Goal: Task Accomplishment & Management: Manage account settings

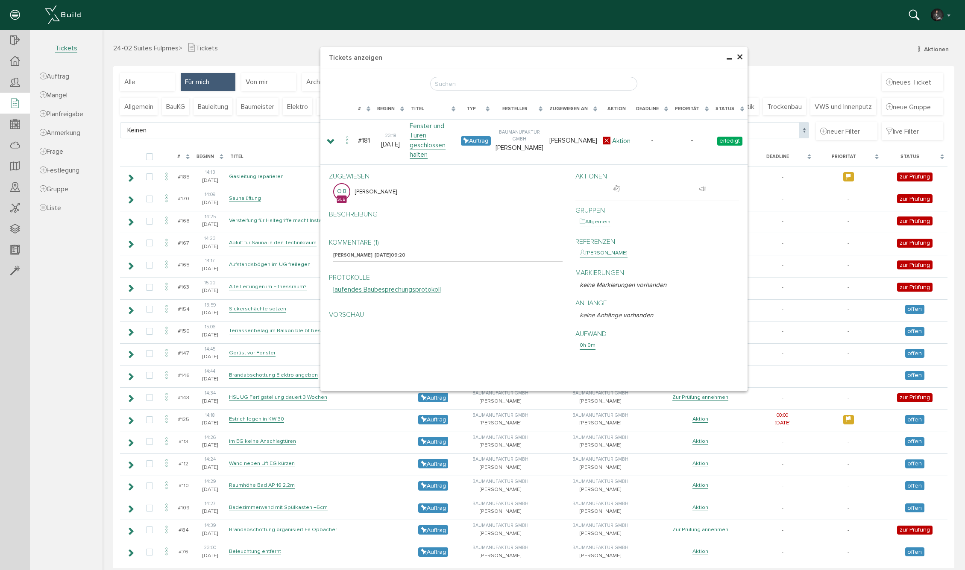
click at [739, 57] on span "×" at bounding box center [739, 57] width 7 height 17
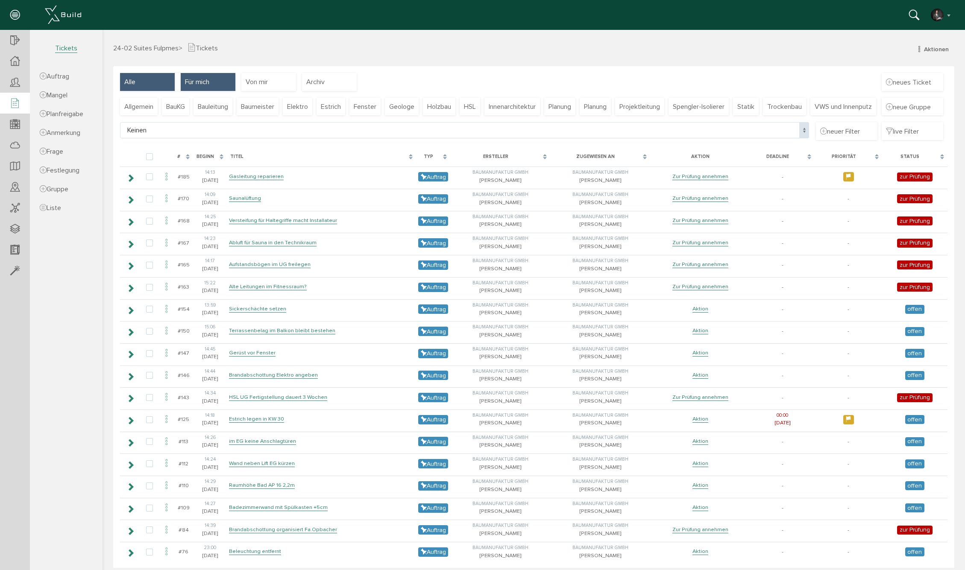
click at [144, 78] on div "Alle" at bounding box center [147, 82] width 55 height 18
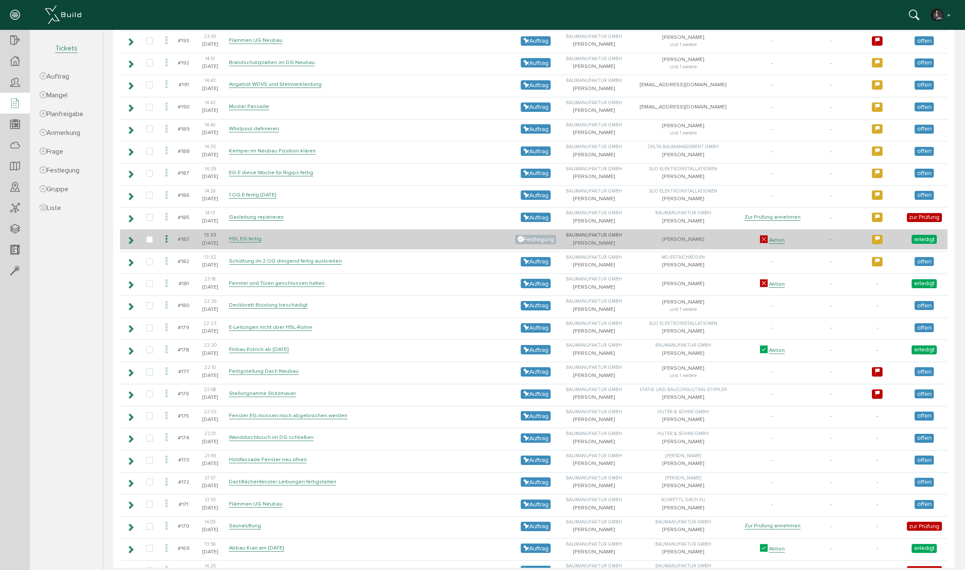
scroll to position [301, 0]
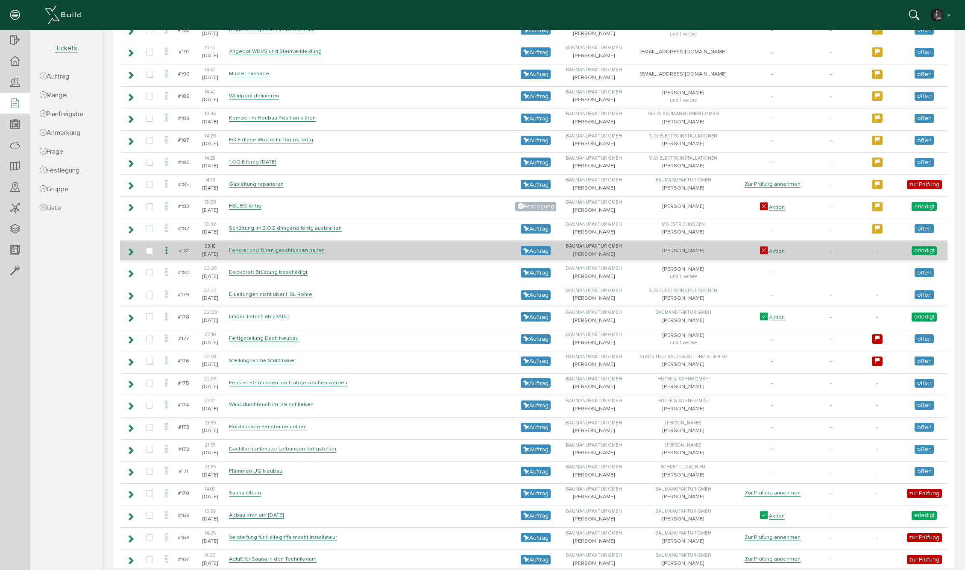
click at [769, 255] on link "Aktion" at bounding box center [777, 251] width 16 height 7
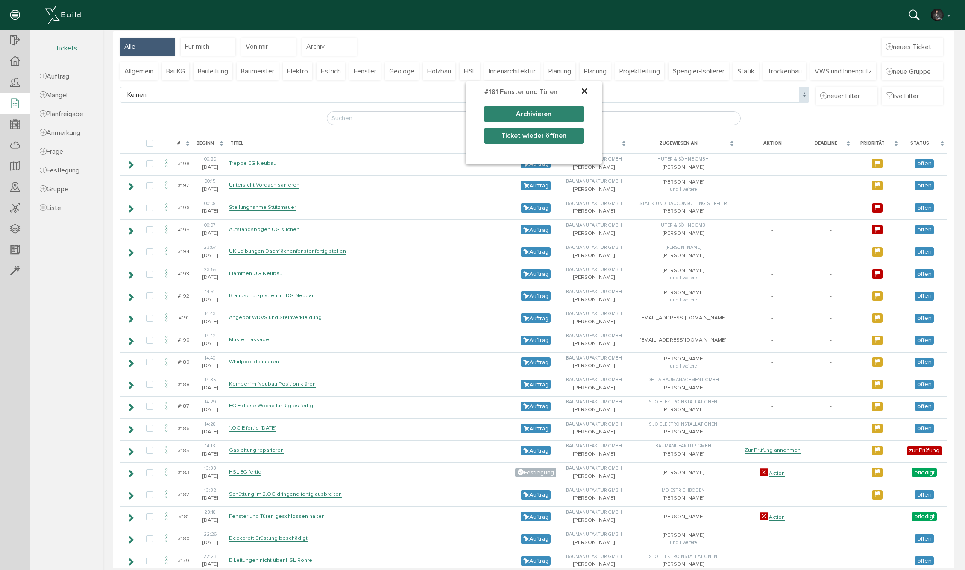
scroll to position [36, 0]
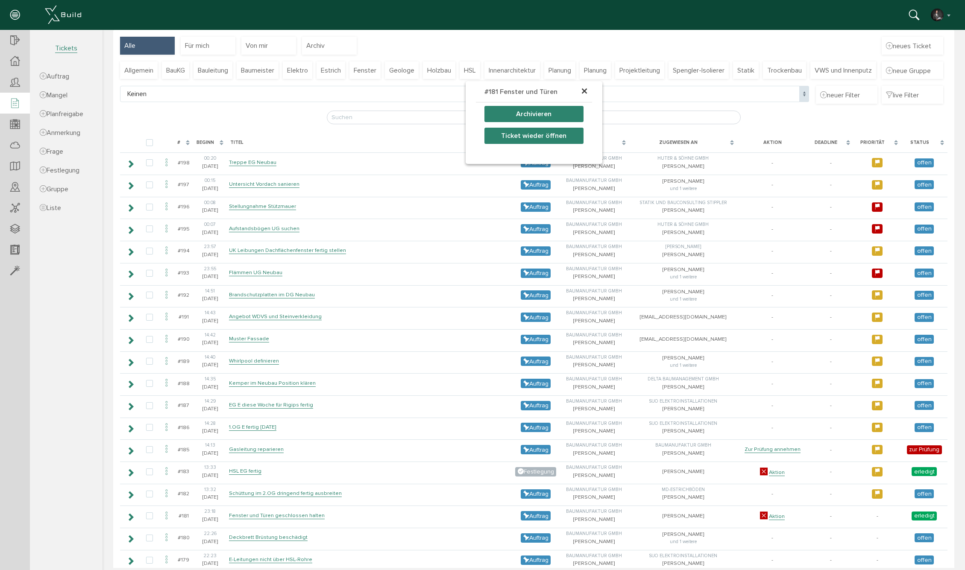
click at [561, 133] on button "Ticket wieder öffnen" at bounding box center [533, 136] width 99 height 16
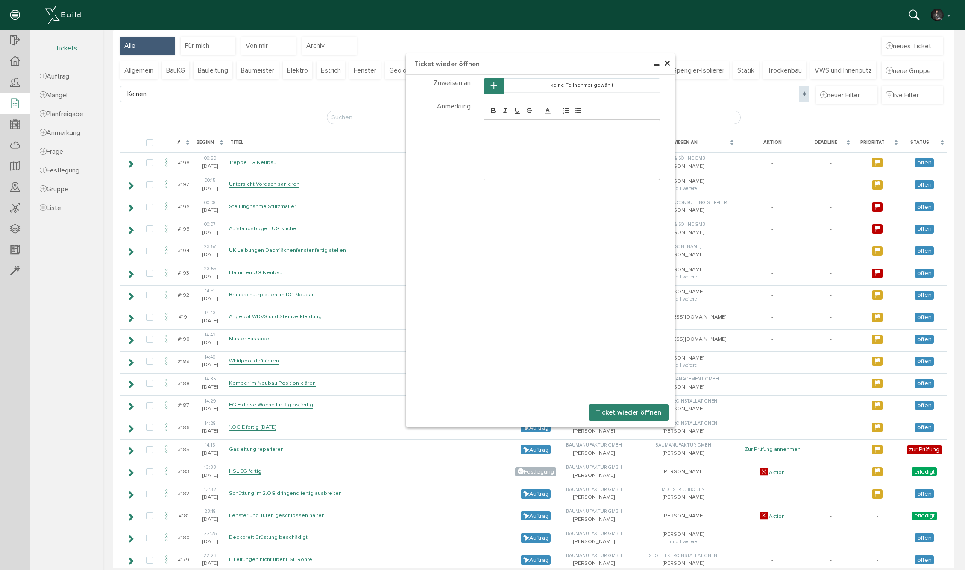
click at [642, 411] on button "Ticket wieder öffnen" at bounding box center [628, 412] width 80 height 16
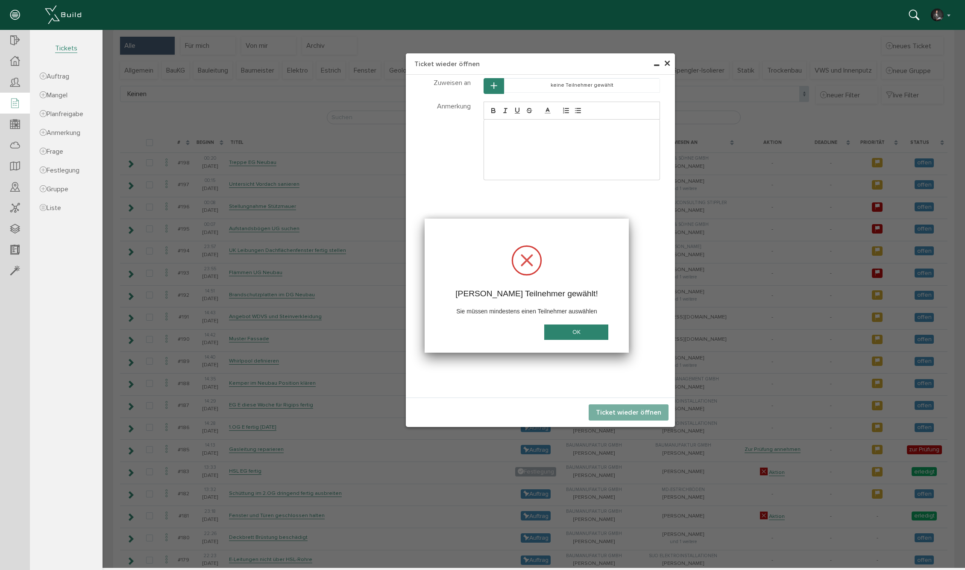
click at [585, 330] on button "OK" at bounding box center [576, 333] width 64 height 16
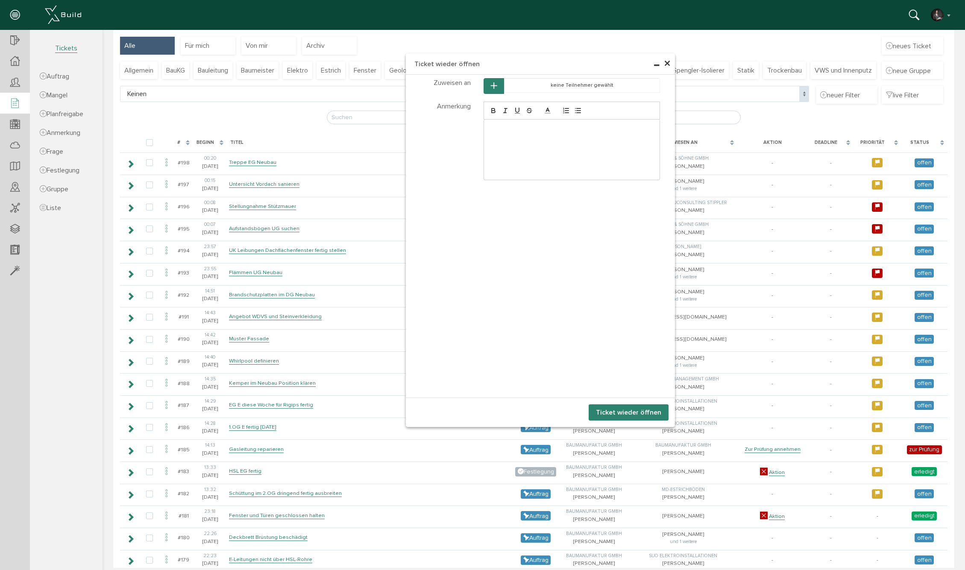
click at [489, 89] on button "button" at bounding box center [493, 86] width 20 height 16
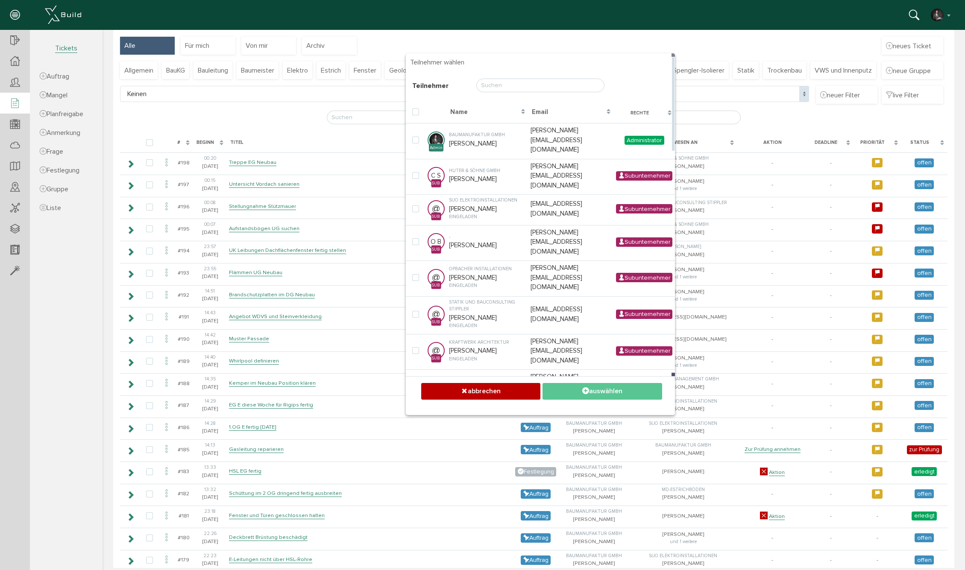
scroll to position [0, 0]
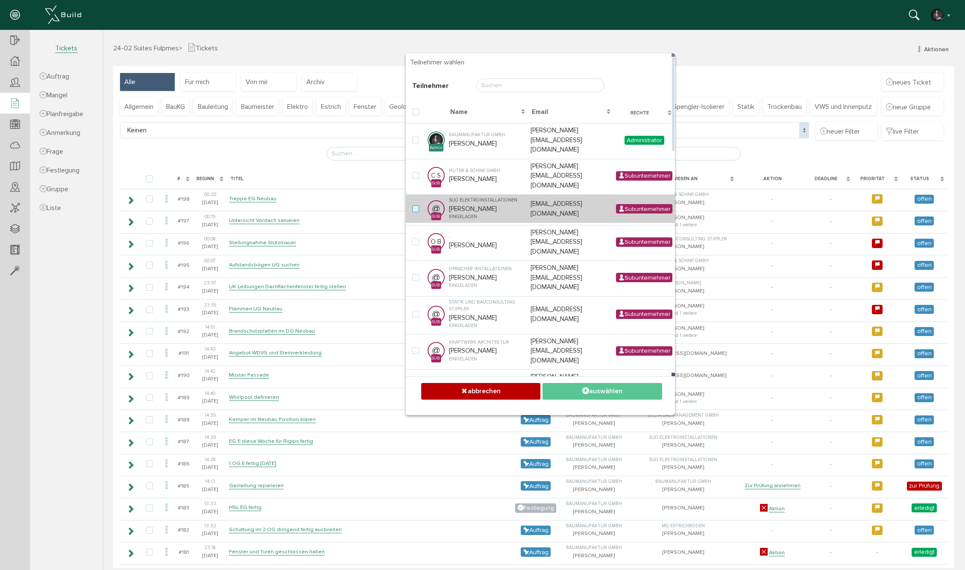
click at [412, 205] on label at bounding box center [417, 209] width 10 height 8
click at [412, 205] on input "checkbox" at bounding box center [415, 208] width 6 height 6
checkbox input "true"
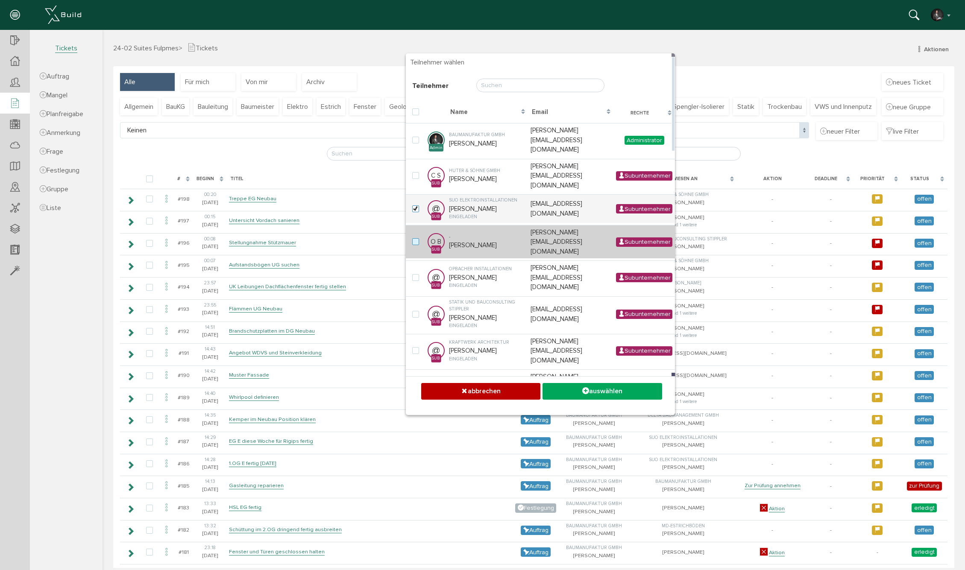
click at [414, 238] on label at bounding box center [417, 242] width 10 height 8
click at [414, 238] on input "checkbox" at bounding box center [415, 241] width 6 height 6
checkbox input "true"
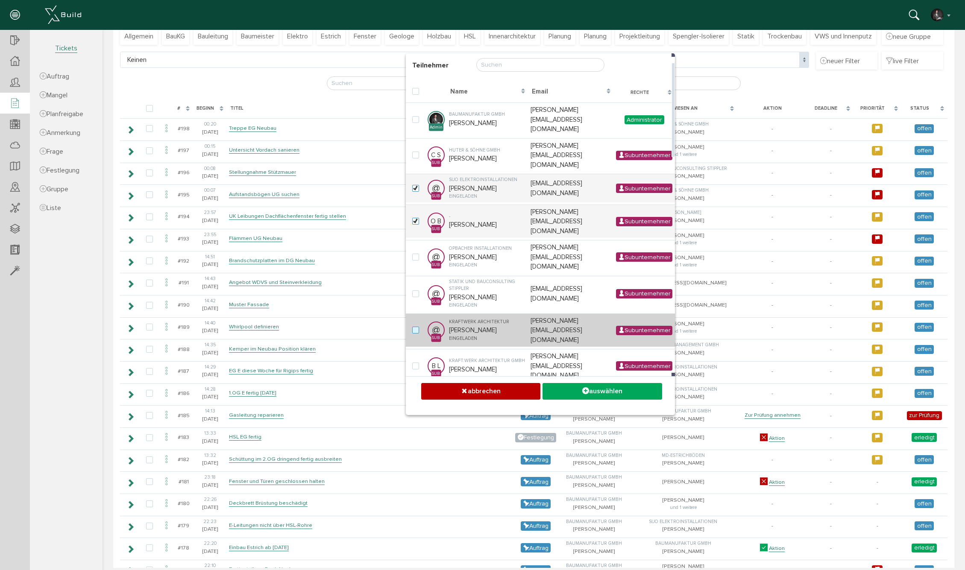
scroll to position [82, 0]
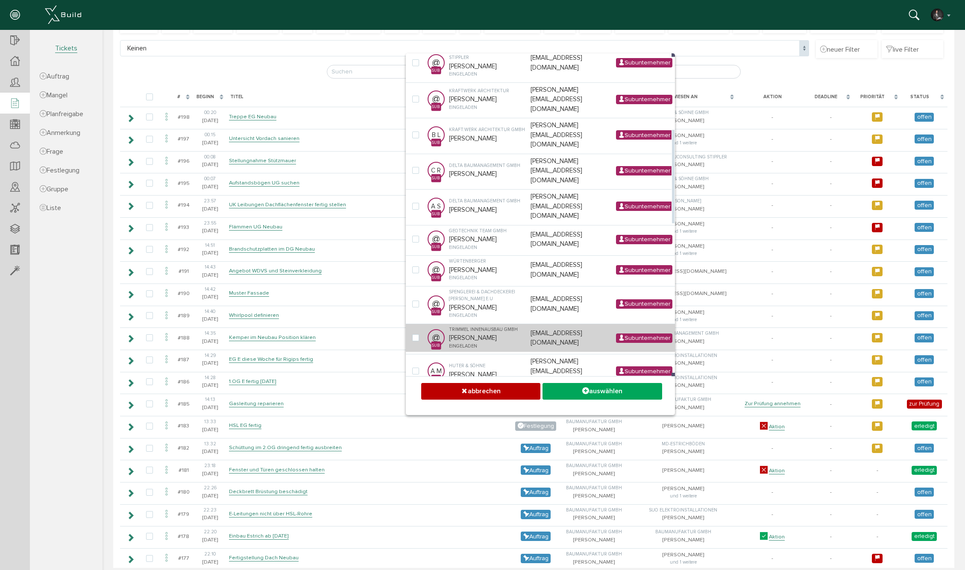
click at [416, 334] on div at bounding box center [415, 337] width 7 height 7
click at [417, 334] on label at bounding box center [417, 338] width 10 height 8
click at [417, 334] on input "checkbox" at bounding box center [415, 337] width 6 height 6
checkbox input "true"
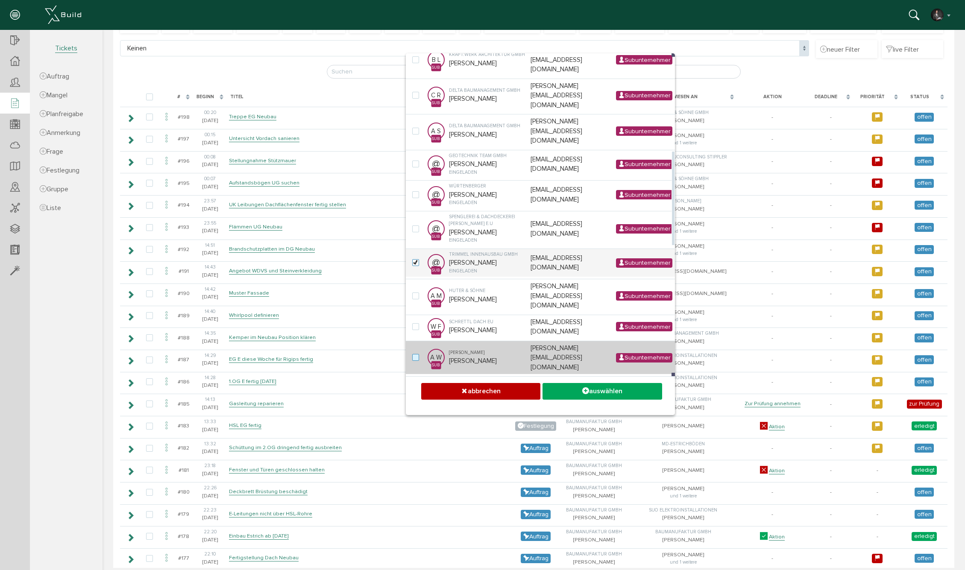
drag, startPoint x: 418, startPoint y: 234, endPoint x: 415, endPoint y: 254, distance: 20.8
click at [418, 323] on label at bounding box center [417, 327] width 10 height 8
click at [418, 323] on input "checkbox" at bounding box center [415, 326] width 6 height 6
checkbox input "true"
click at [415, 354] on label at bounding box center [417, 358] width 10 height 8
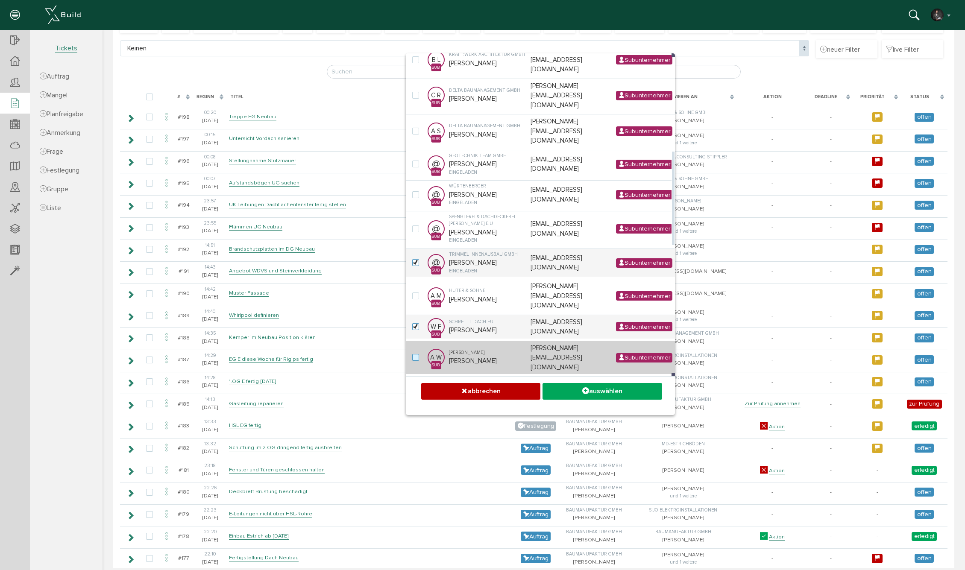
click at [415, 354] on input "checkbox" at bounding box center [415, 357] width 6 height 6
checkbox input "true"
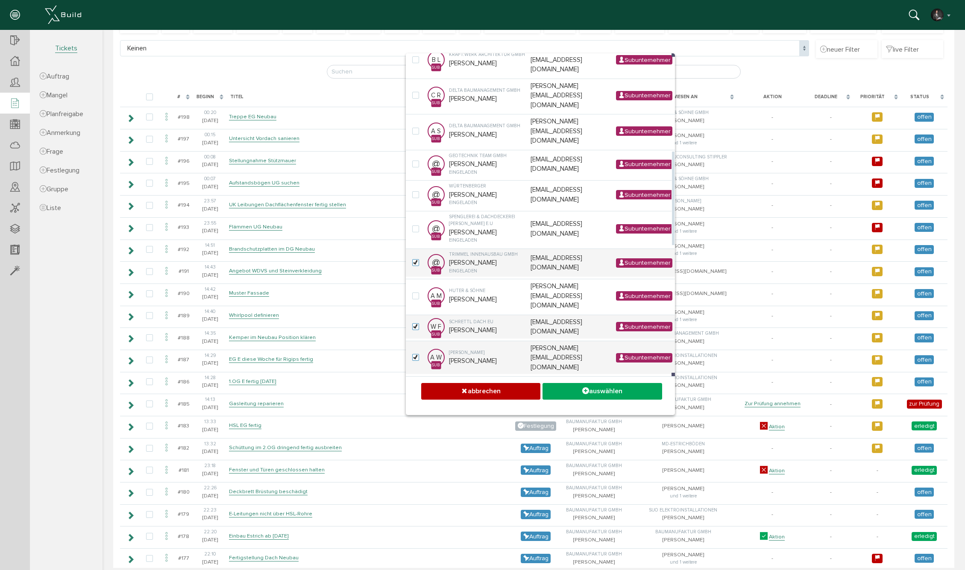
drag, startPoint x: 415, startPoint y: 281, endPoint x: 421, endPoint y: 290, distance: 11.1
click at [415, 385] on label at bounding box center [417, 389] width 10 height 8
click at [415, 385] on input "checkbox" at bounding box center [415, 388] width 6 height 6
checkbox input "true"
click at [414, 418] on label at bounding box center [417, 422] width 10 height 8
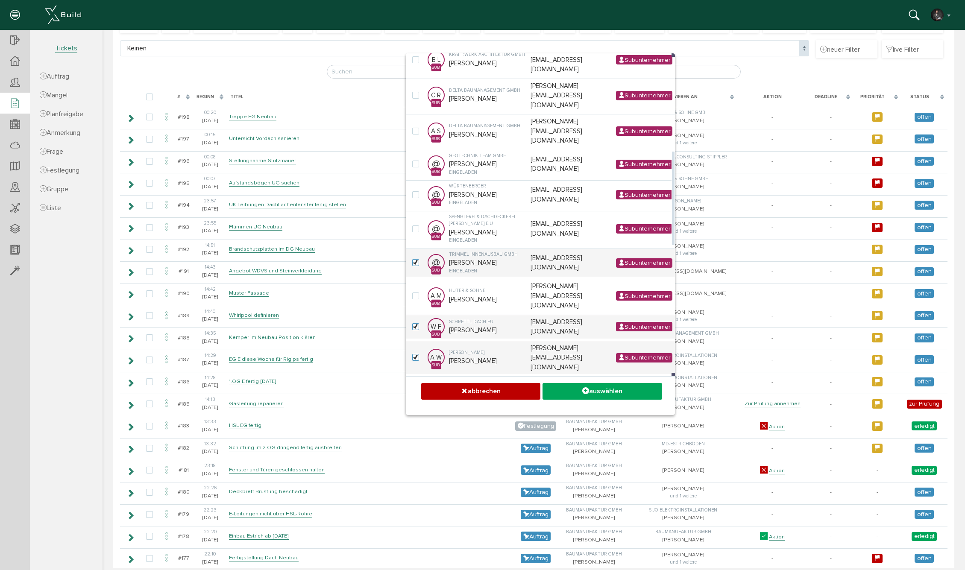
click at [414, 418] on input "checkbox" at bounding box center [415, 421] width 6 height 6
checkbox input "true"
click at [419, 451] on label at bounding box center [417, 455] width 10 height 8
click at [418, 451] on input "checkbox" at bounding box center [415, 454] width 6 height 6
checkbox input "true"
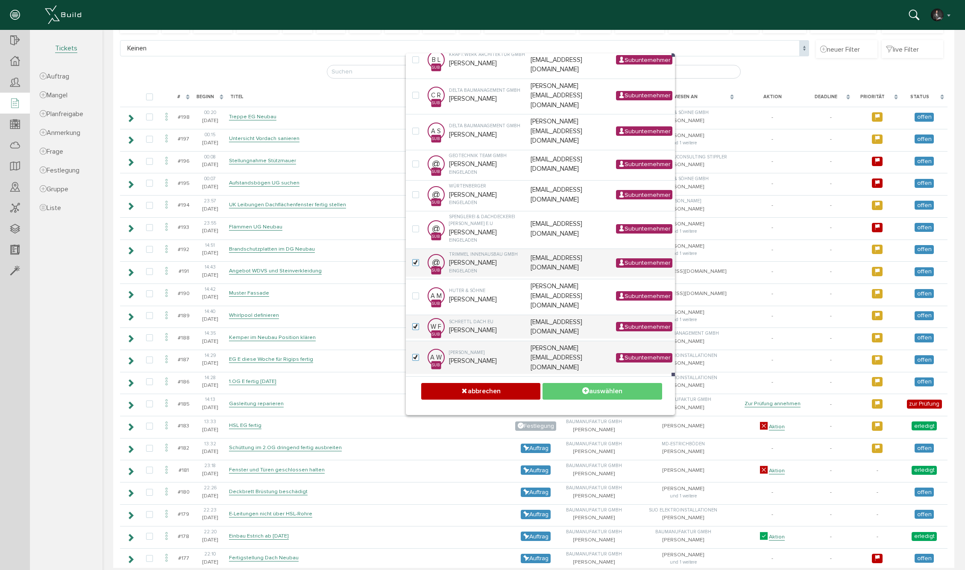
click at [611, 391] on button "auswählen" at bounding box center [601, 391] width 119 height 17
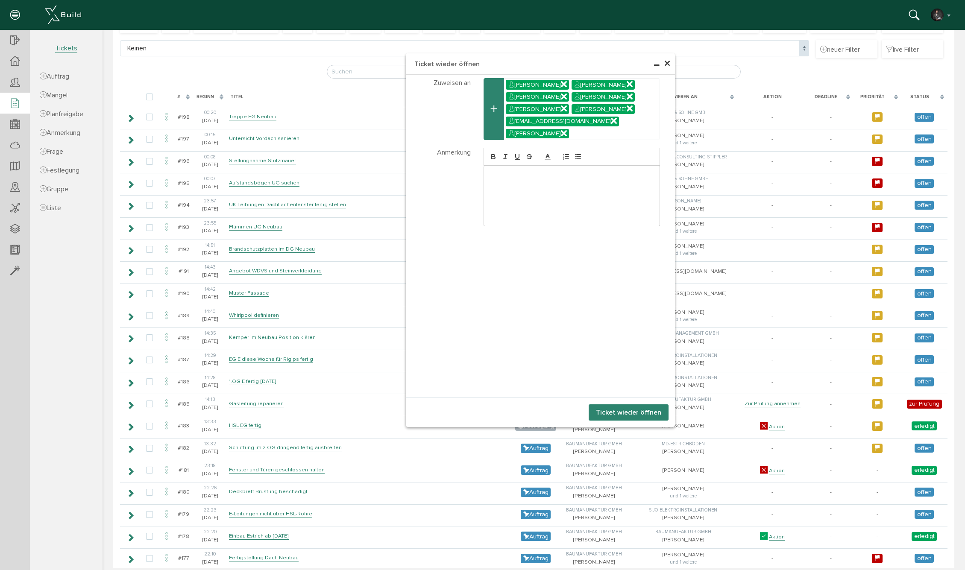
click at [642, 416] on button "Ticket wieder öffnen" at bounding box center [628, 412] width 80 height 16
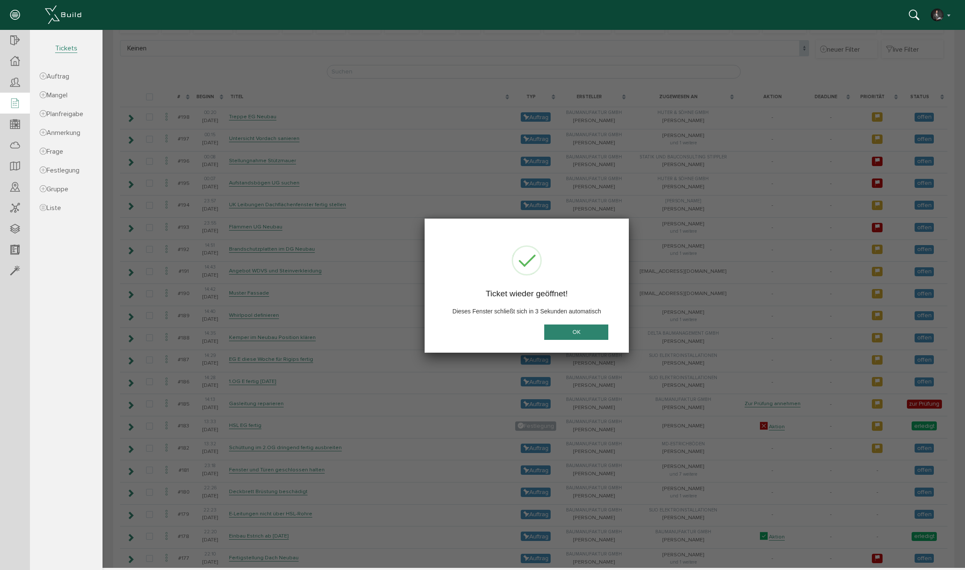
click at [587, 335] on button "OK" at bounding box center [576, 333] width 64 height 16
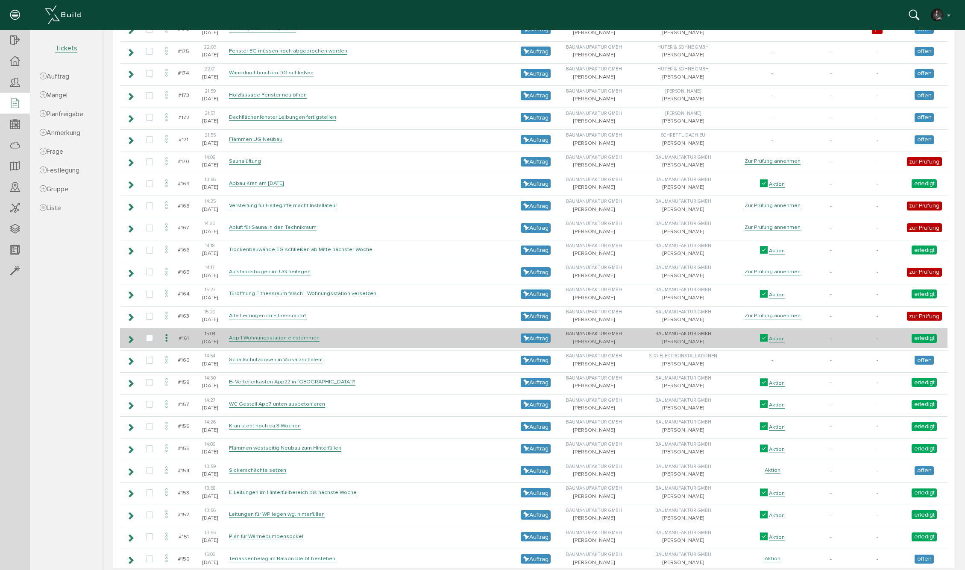
scroll to position [637, 0]
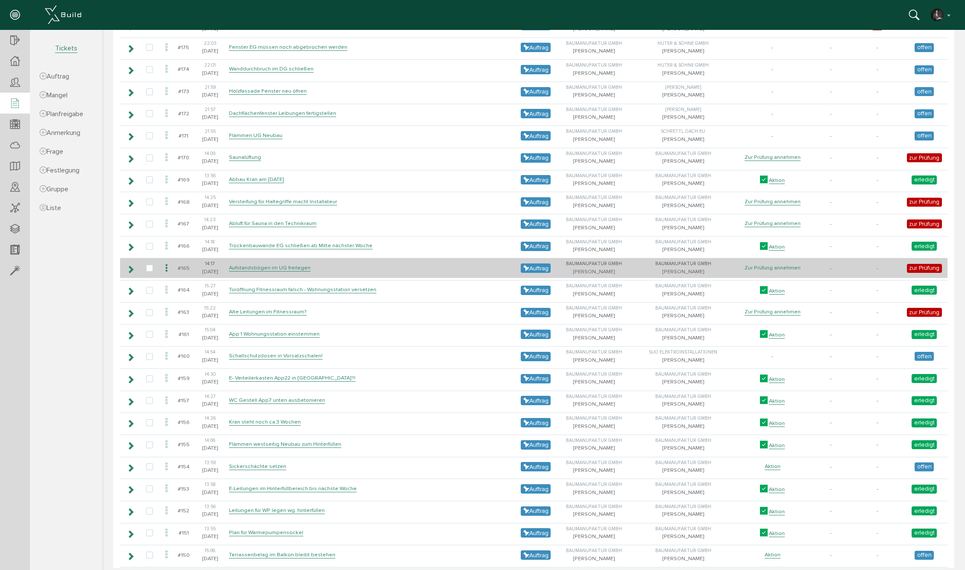
click at [757, 272] on link "Zur Prüfung annehmen" at bounding box center [772, 267] width 56 height 7
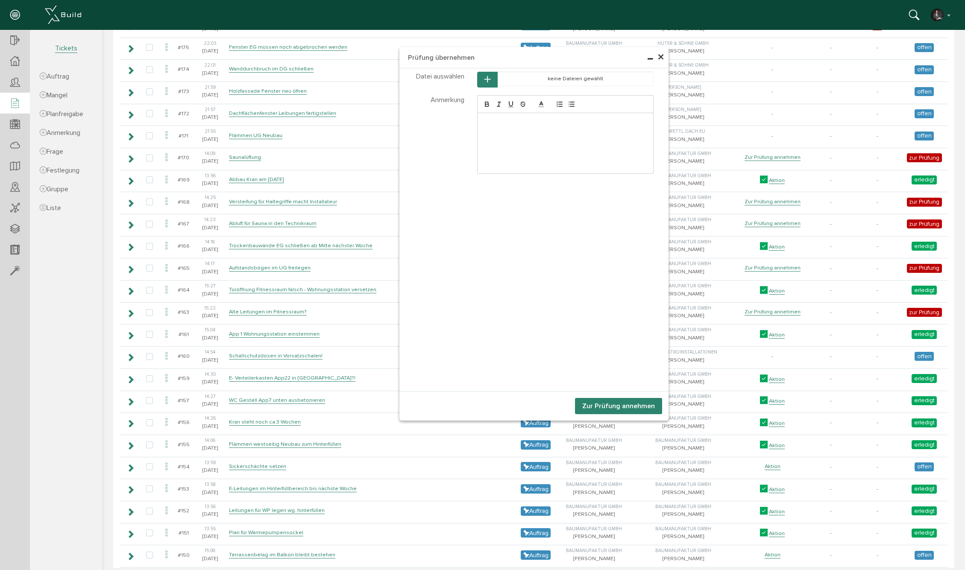
click at [490, 81] on icon "button" at bounding box center [487, 79] width 6 height 7
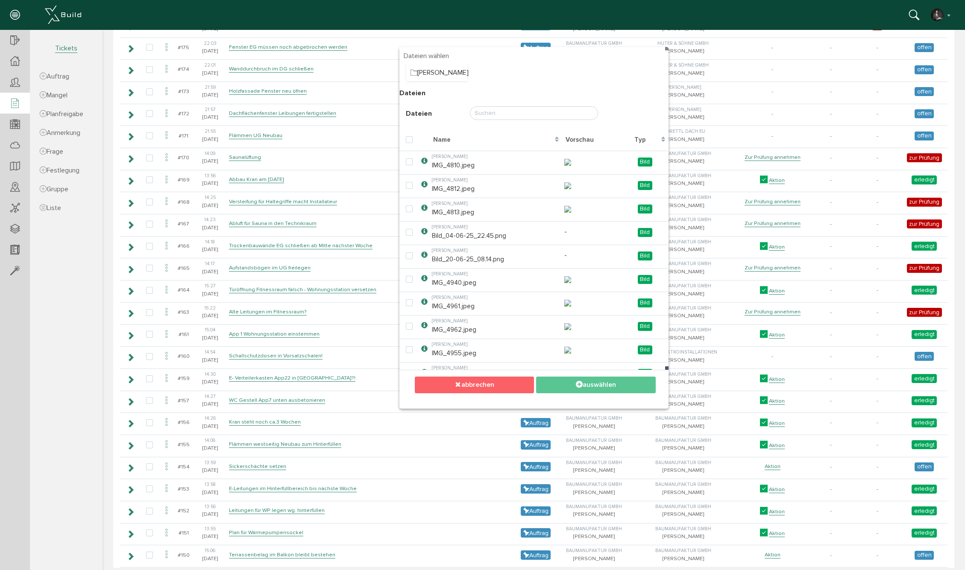
click at [486, 387] on button "abbrechen" at bounding box center [474, 385] width 119 height 17
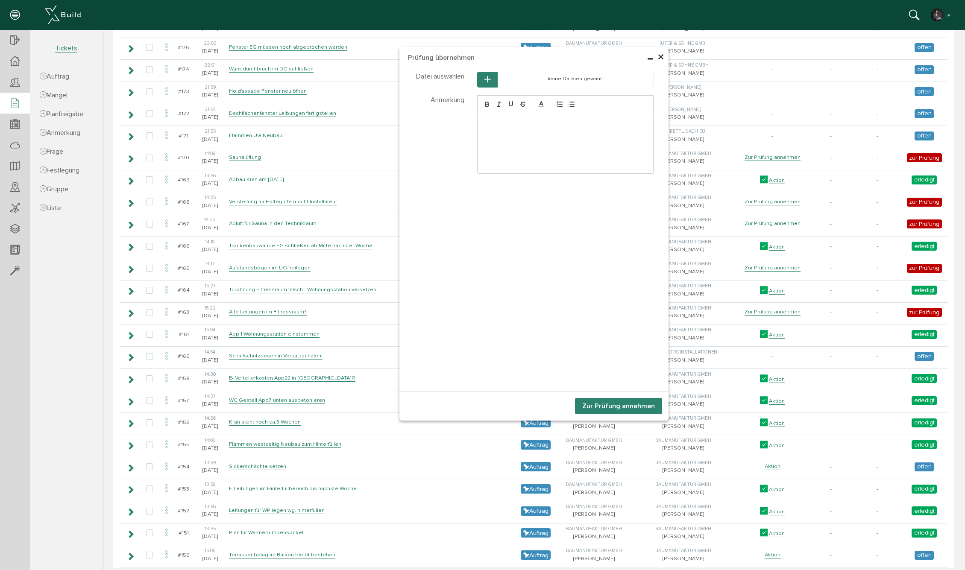
click at [661, 55] on span "×" at bounding box center [660, 57] width 7 height 17
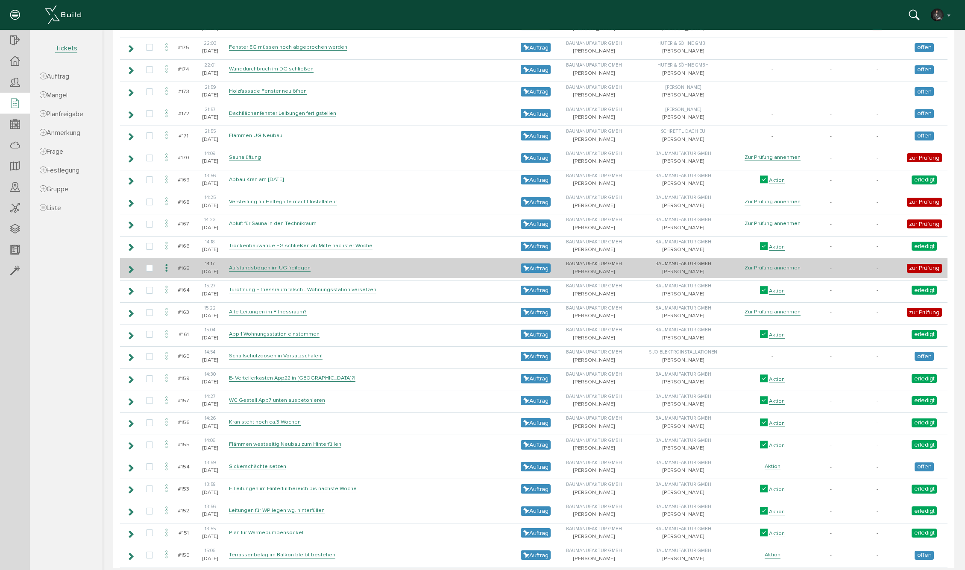
click at [768, 272] on link "Zur Prüfung annehmen" at bounding box center [772, 267] width 56 height 7
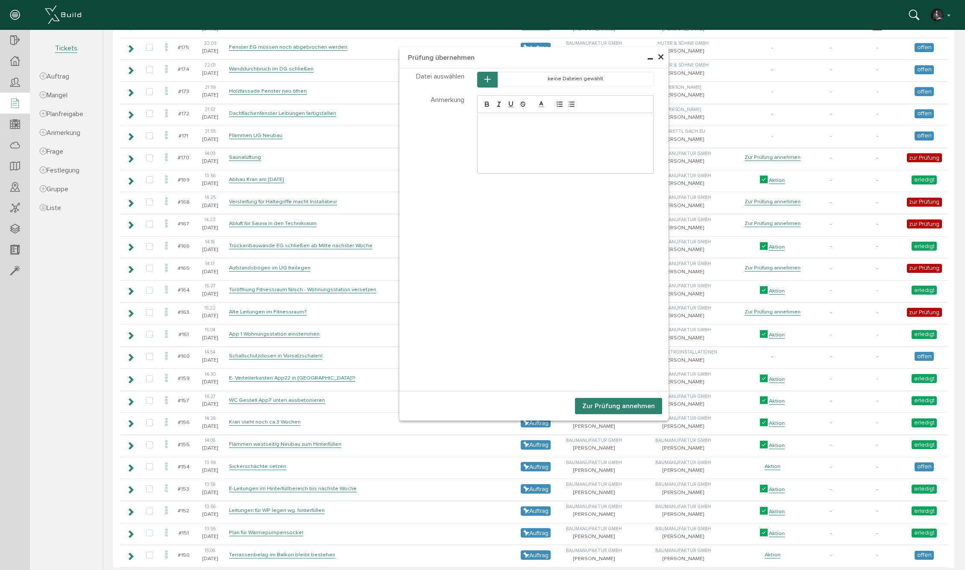
click at [624, 407] on button "Zur Prüfung annehmen" at bounding box center [618, 406] width 87 height 16
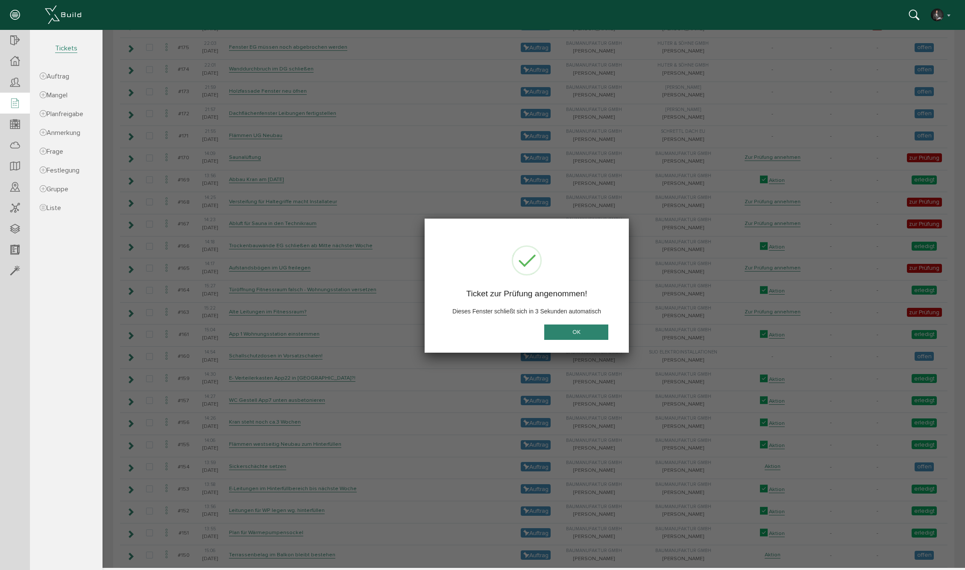
click at [595, 331] on button "OK" at bounding box center [576, 333] width 64 height 16
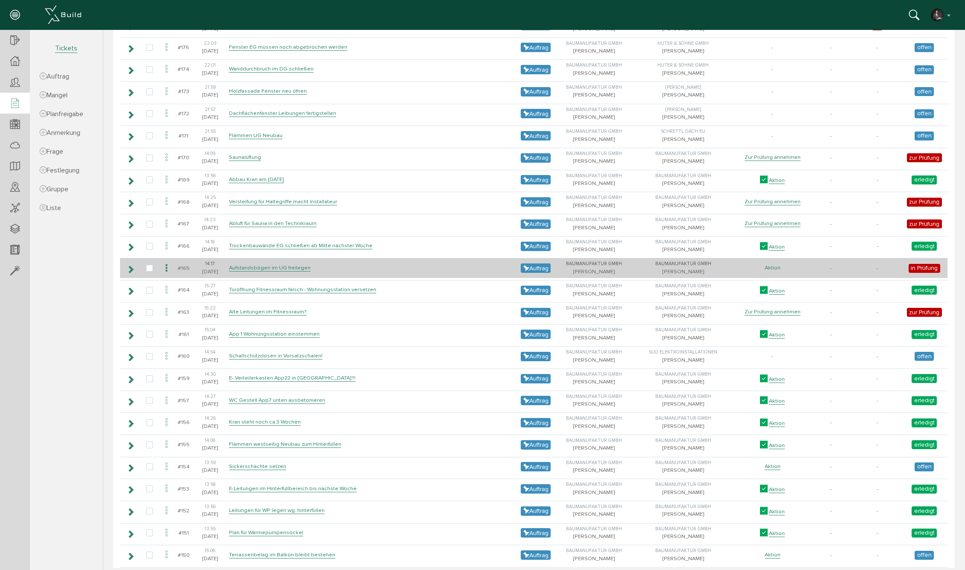
click at [764, 272] on link "Aktion" at bounding box center [772, 267] width 16 height 7
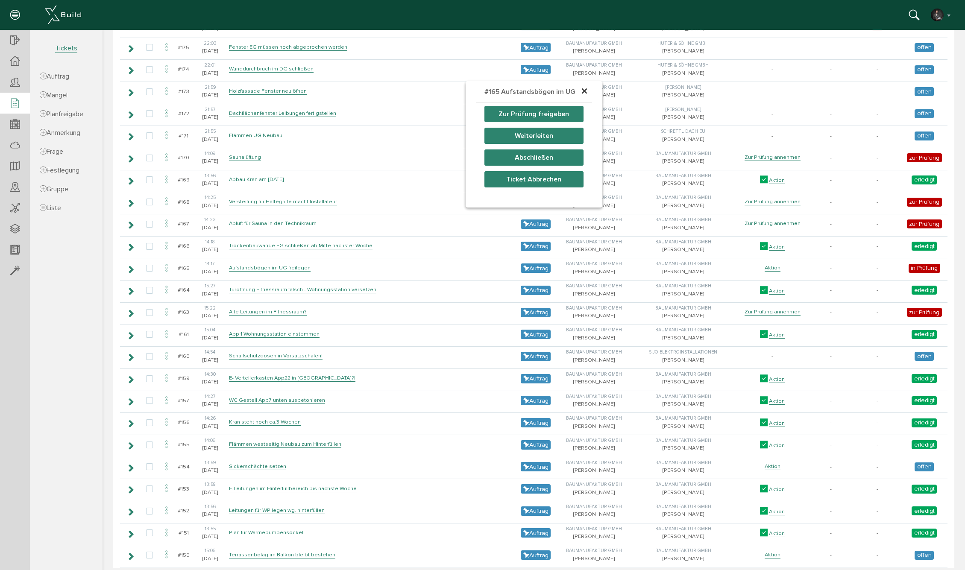
click at [553, 135] on button "Weiterleiten" at bounding box center [533, 136] width 99 height 16
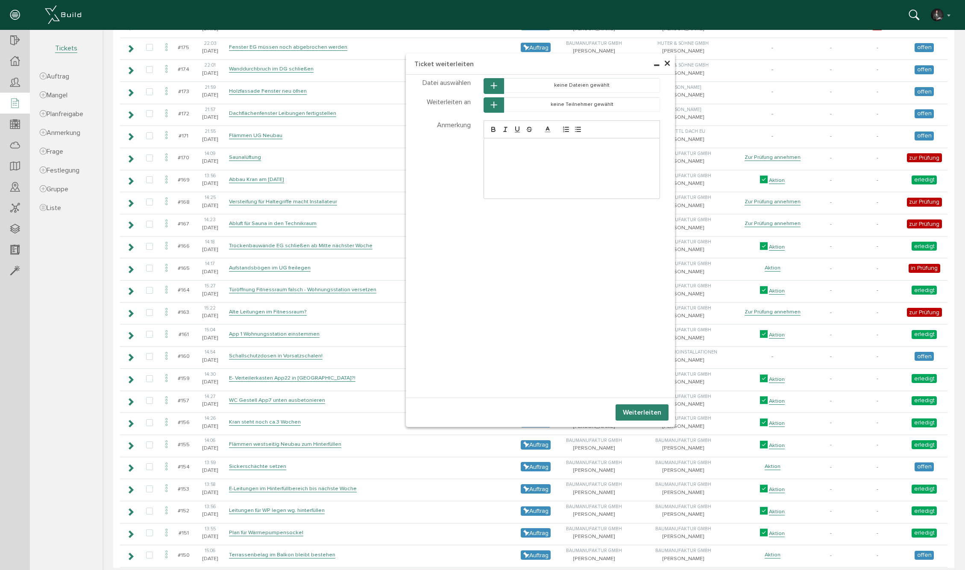
click at [492, 102] on icon "button" at bounding box center [494, 105] width 6 height 7
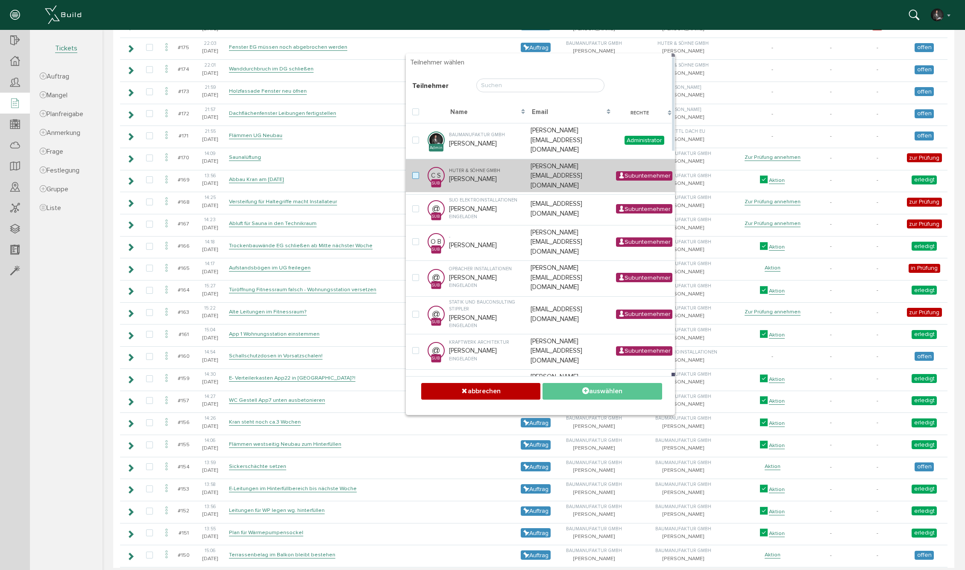
click at [415, 172] on label at bounding box center [417, 176] width 10 height 8
click at [415, 172] on input "checkbox" at bounding box center [415, 175] width 6 height 6
checkbox input "true"
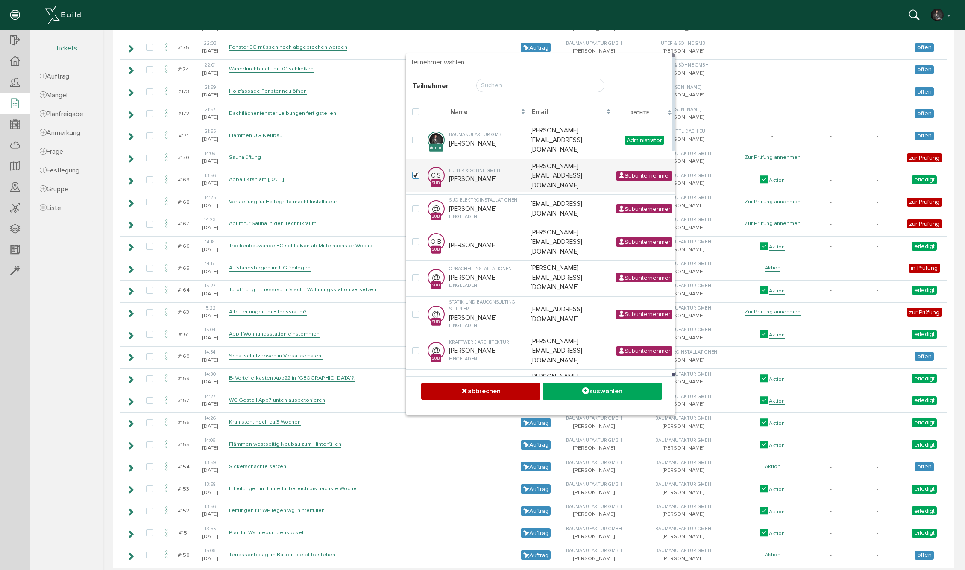
click at [603, 394] on button "auswählen" at bounding box center [601, 391] width 119 height 17
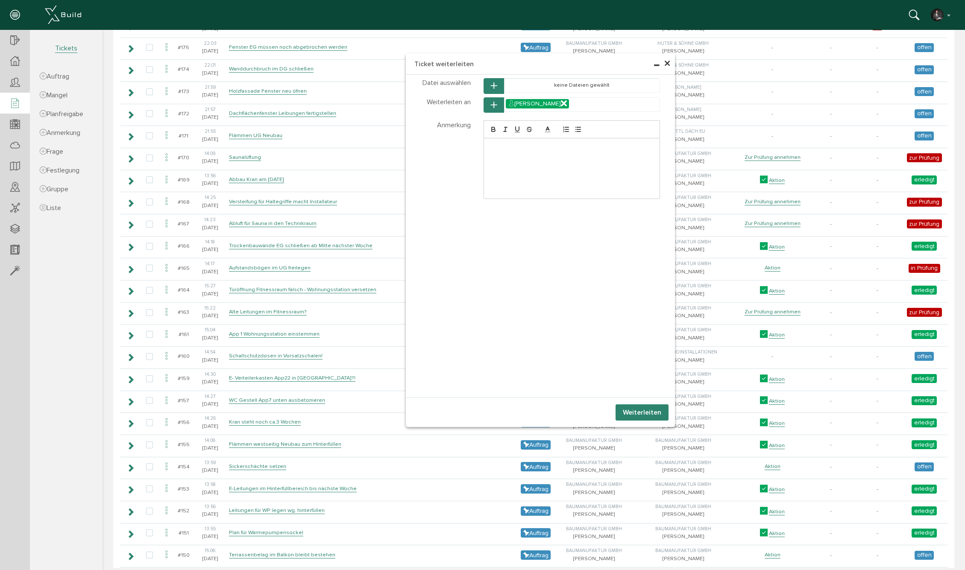
click at [637, 413] on button "Weiterleiten" at bounding box center [641, 412] width 53 height 16
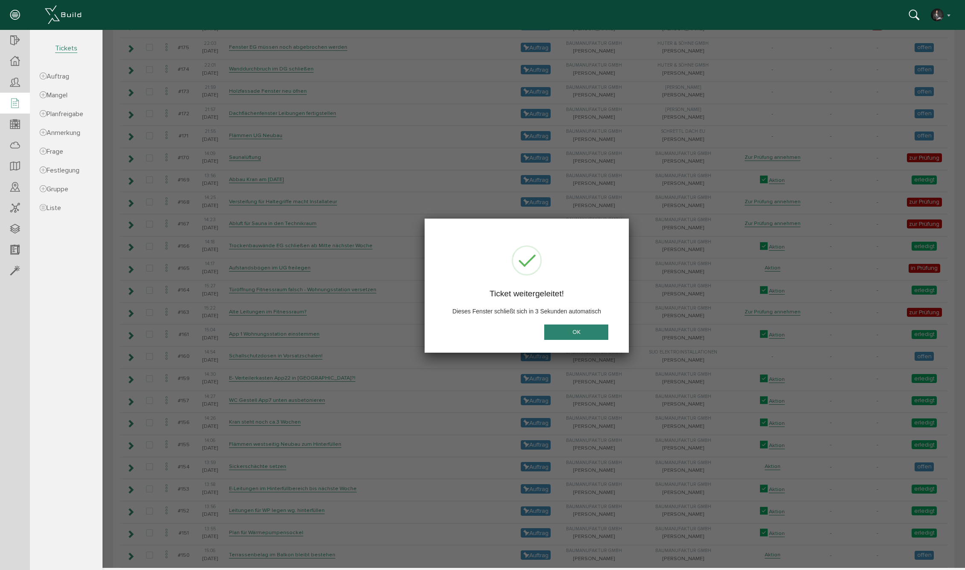
click at [567, 330] on button "OK" at bounding box center [576, 333] width 64 height 16
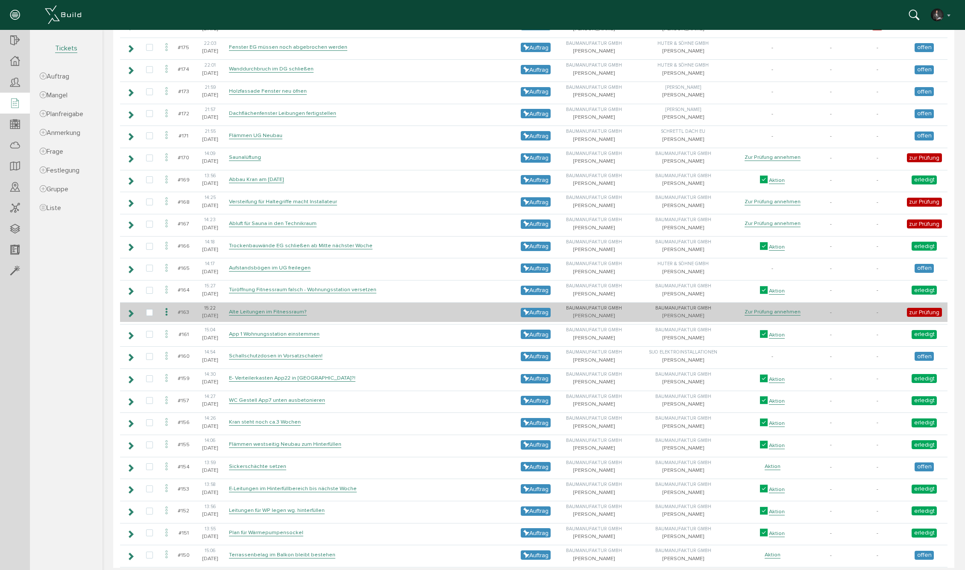
click at [130, 317] on icon at bounding box center [130, 313] width 8 height 7
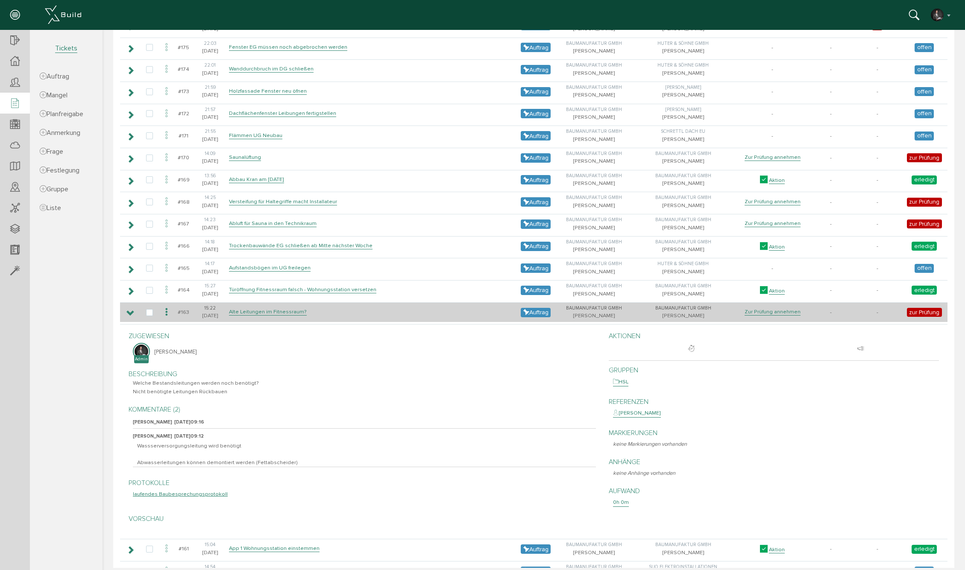
click at [130, 317] on icon at bounding box center [130, 313] width 8 height 7
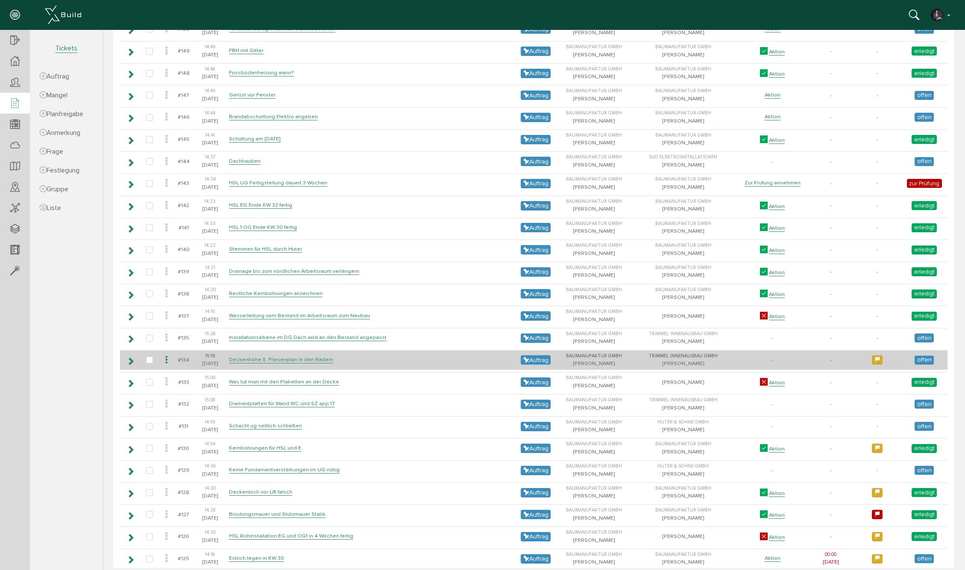
scroll to position [1168, 0]
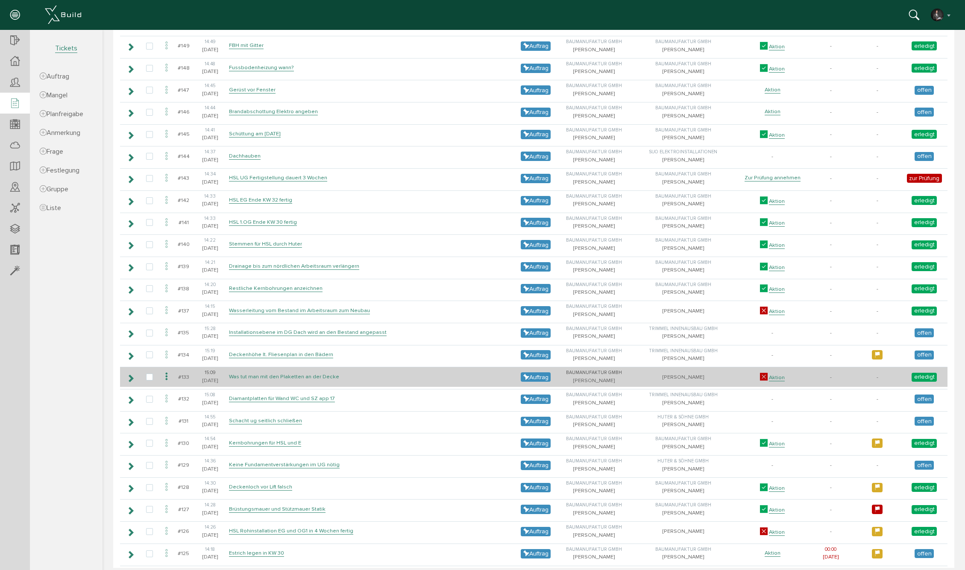
click at [286, 380] on link "Was tut man mit den Plaketten an der Decke" at bounding box center [284, 376] width 110 height 7
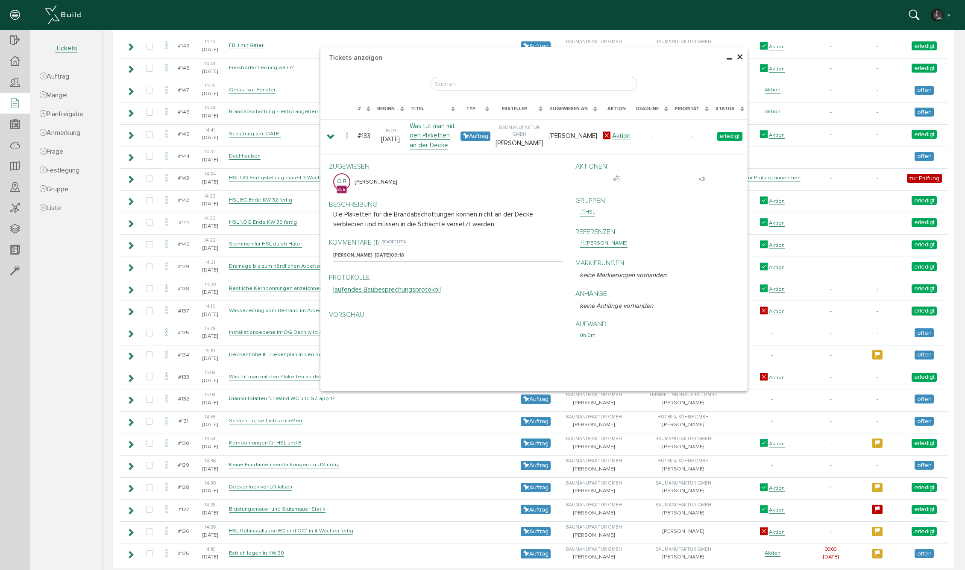
click at [360, 242] on p "Kommentare (1) bearbeiten" at bounding box center [448, 242] width 230 height 10
click at [359, 252] on div "[PERSON_NAME]" at bounding box center [352, 255] width 39 height 7
click at [395, 258] on div "[PERSON_NAME] [DATE] 09:18" at bounding box center [448, 256] width 230 height 12
click at [392, 268] on div "Protokolle laufendes Baubesprechungsprotokoll" at bounding box center [446, 287] width 234 height 38
click at [395, 240] on span "bearbeiten" at bounding box center [394, 242] width 30 height 7
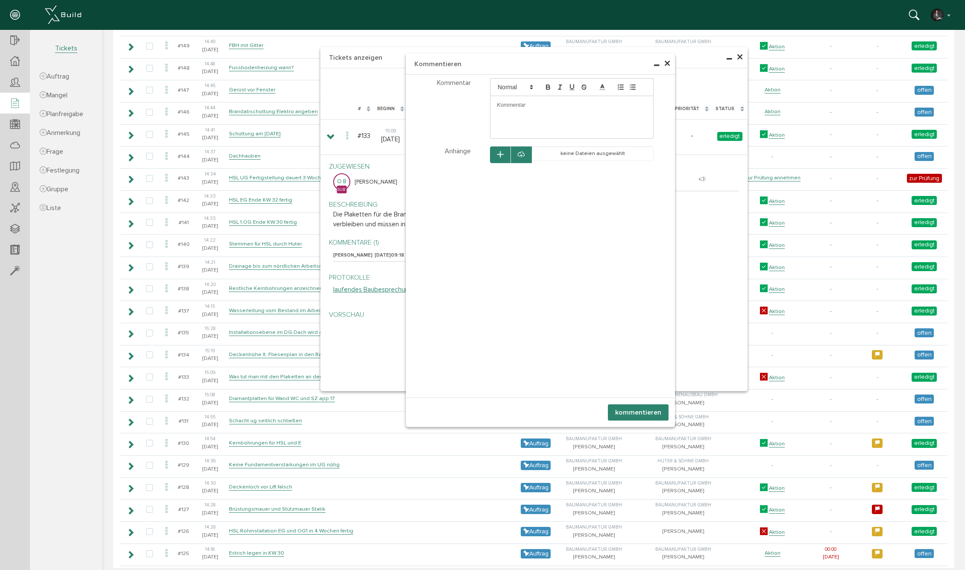
scroll to position [1170, 0]
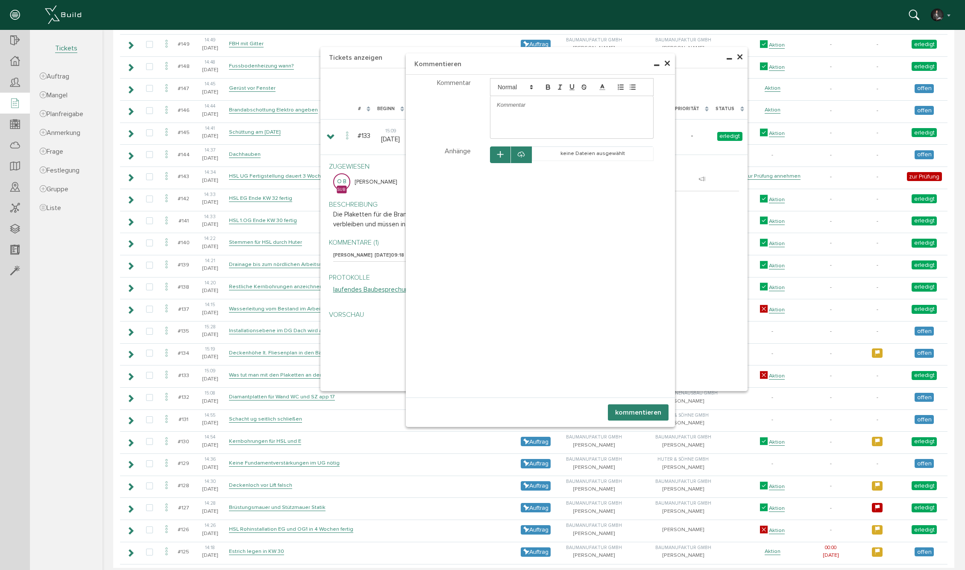
click at [665, 58] on span "×" at bounding box center [667, 64] width 7 height 17
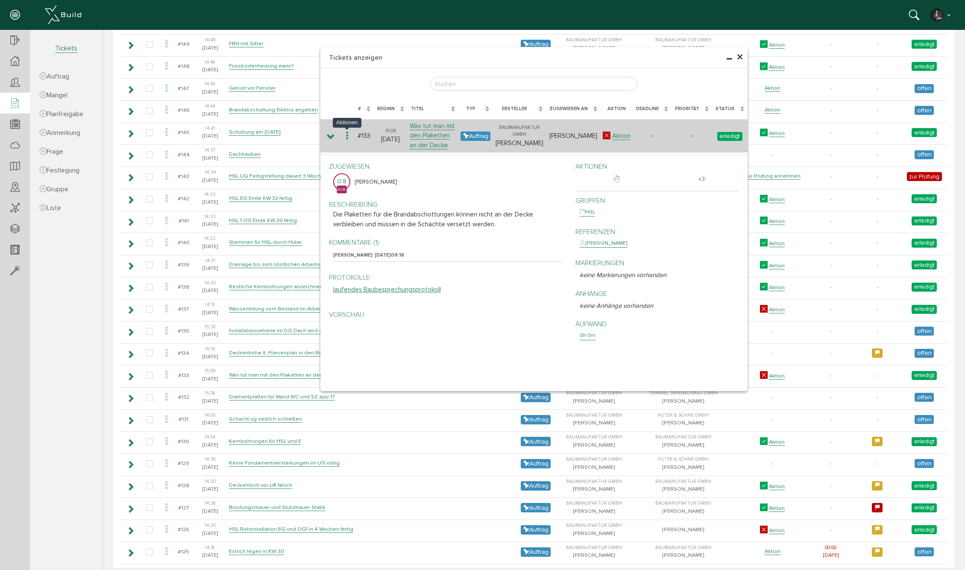
click at [346, 136] on icon at bounding box center [347, 136] width 10 height 12
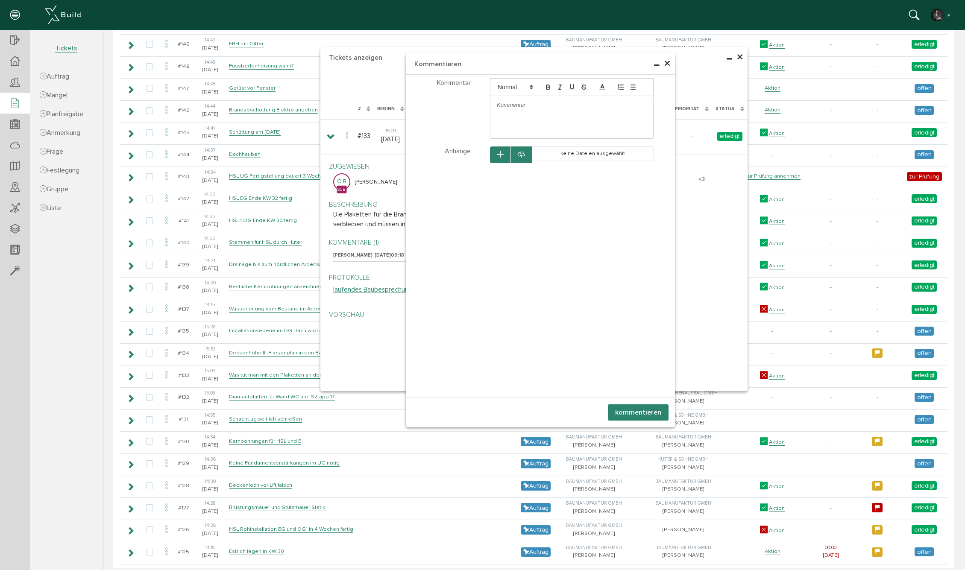
click at [526, 109] on div at bounding box center [571, 105] width 163 height 18
click at [638, 406] on button "kommentieren" at bounding box center [638, 412] width 61 height 16
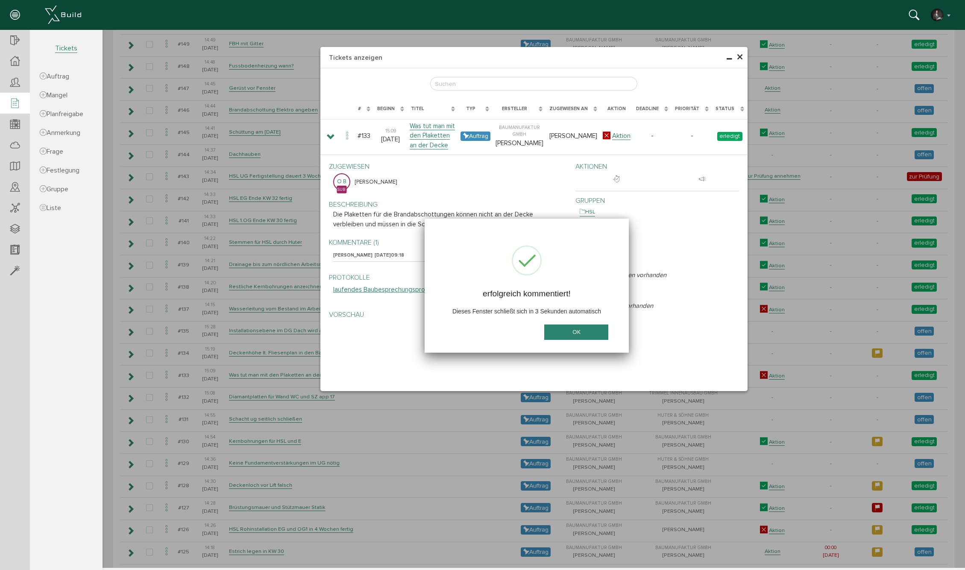
scroll to position [0, 0]
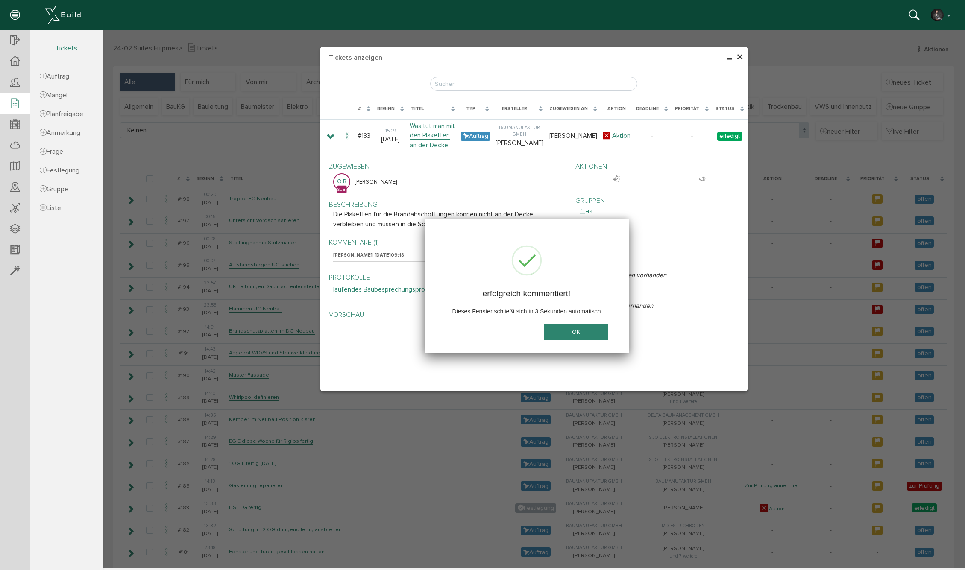
click at [591, 330] on button "OK" at bounding box center [576, 333] width 64 height 16
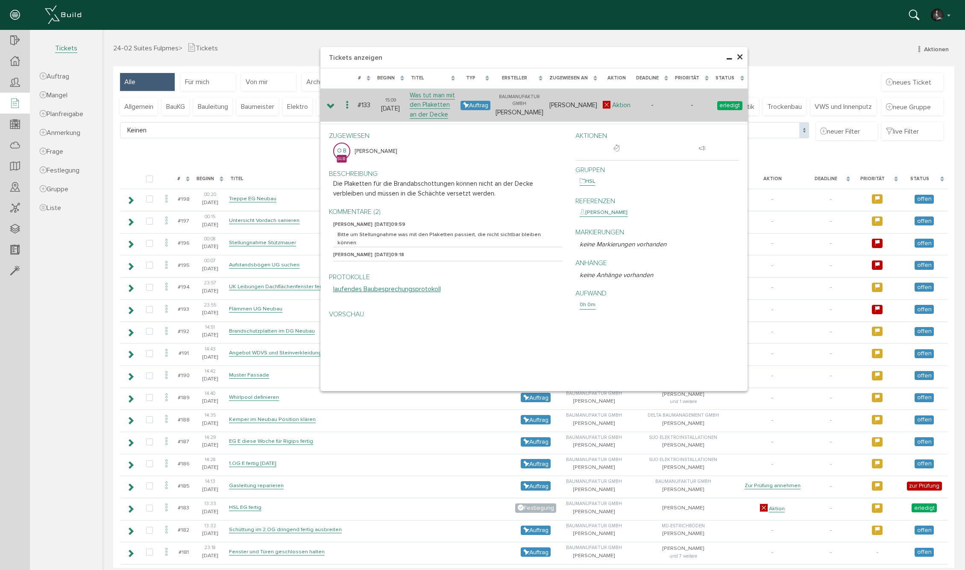
click at [626, 106] on link "Aktion" at bounding box center [621, 105] width 18 height 8
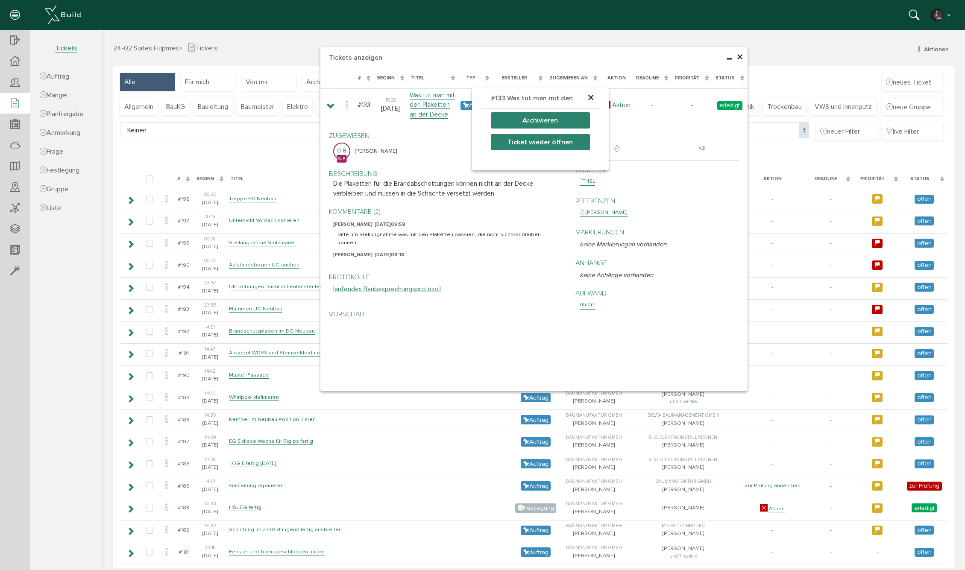
click at [552, 141] on button "Ticket wieder öffnen" at bounding box center [540, 142] width 99 height 16
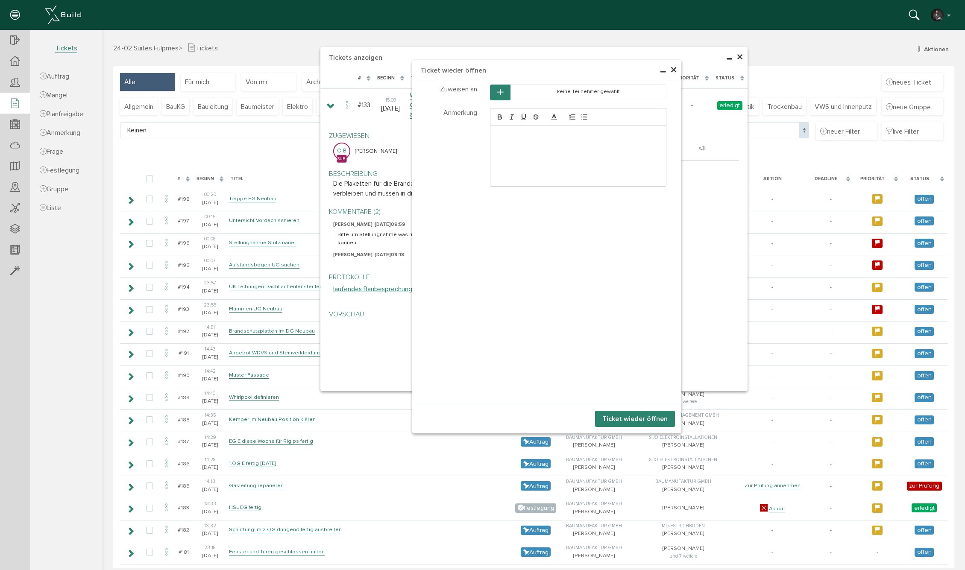
click at [509, 96] on button "button" at bounding box center [500, 93] width 20 height 16
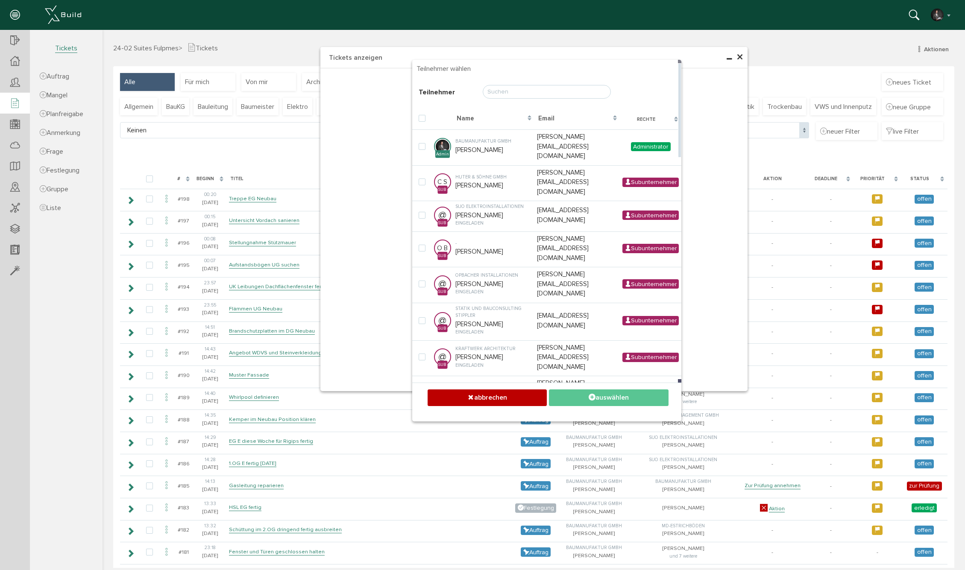
click at [516, 94] on input "text" at bounding box center [547, 92] width 128 height 14
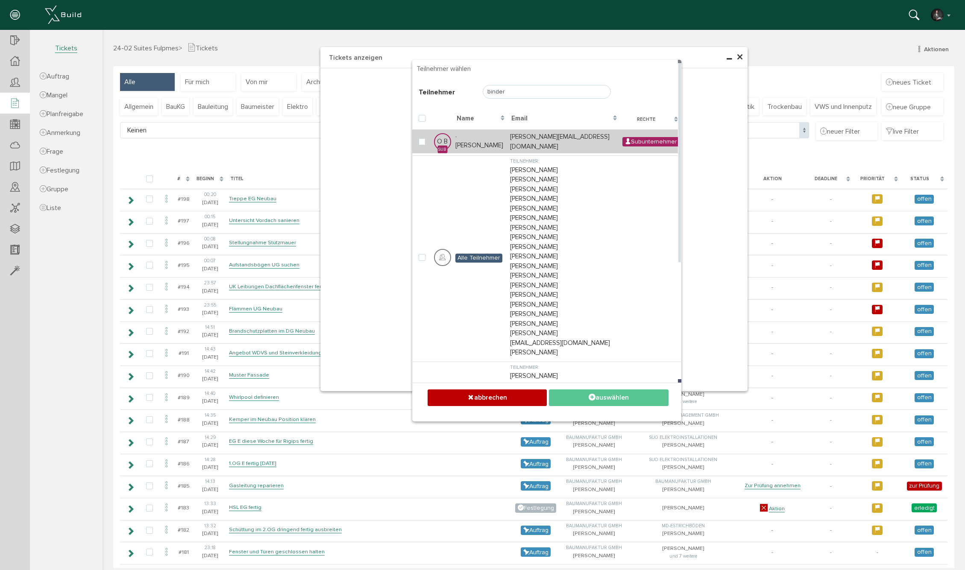
type input "binder"
click at [492, 146] on td "- [PERSON_NAME]" at bounding box center [480, 141] width 55 height 24
checkbox input "true"
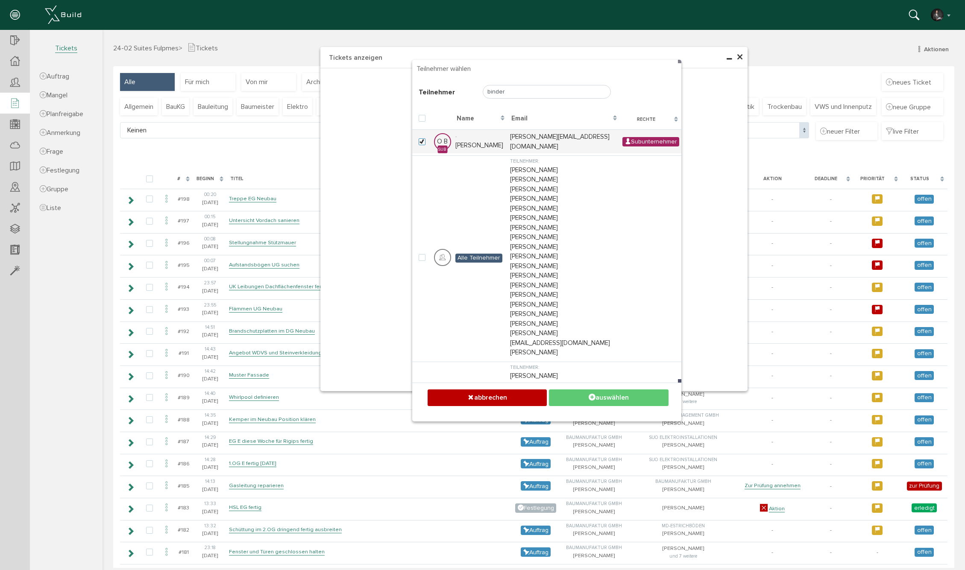
click at [609, 391] on button "auswählen" at bounding box center [608, 397] width 119 height 17
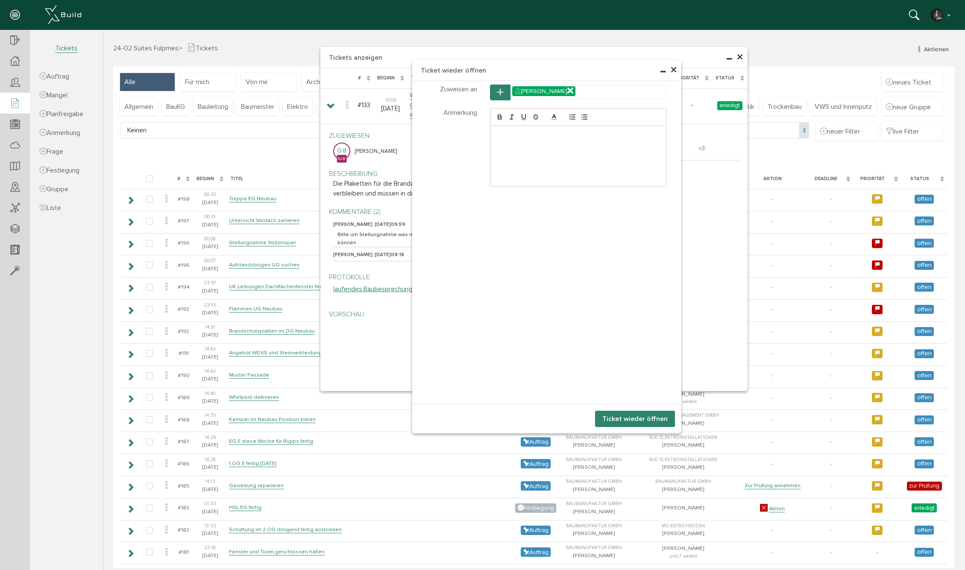
click at [649, 418] on button "Ticket wieder öffnen" at bounding box center [635, 419] width 80 height 16
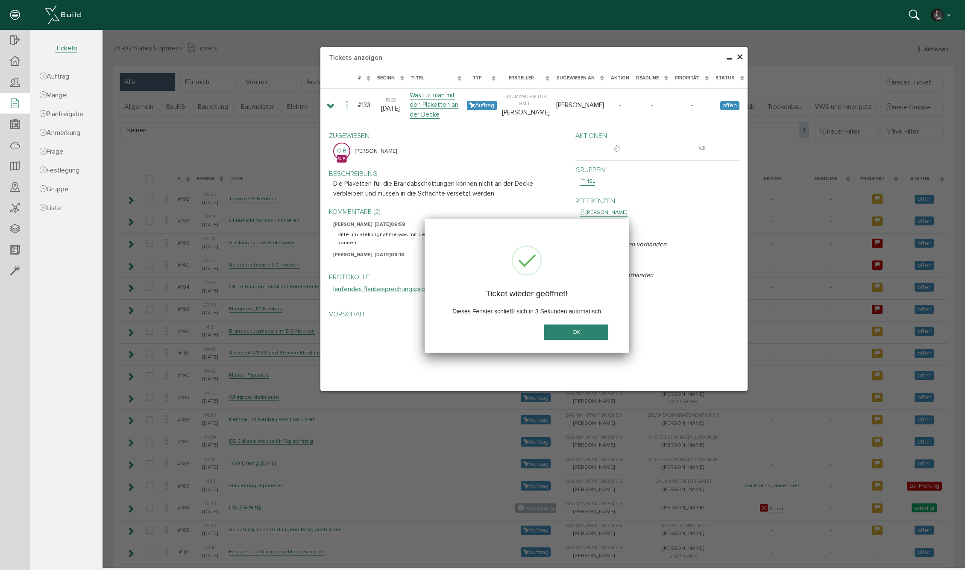
click at [591, 339] on div "OK" at bounding box center [576, 336] width 78 height 23
click at [740, 56] on span "×" at bounding box center [739, 57] width 7 height 17
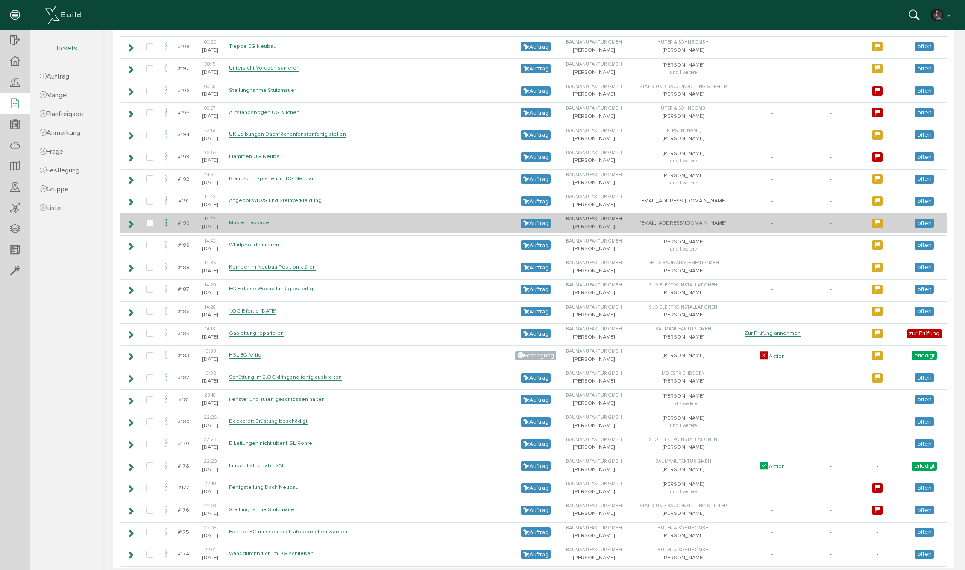
scroll to position [164, 0]
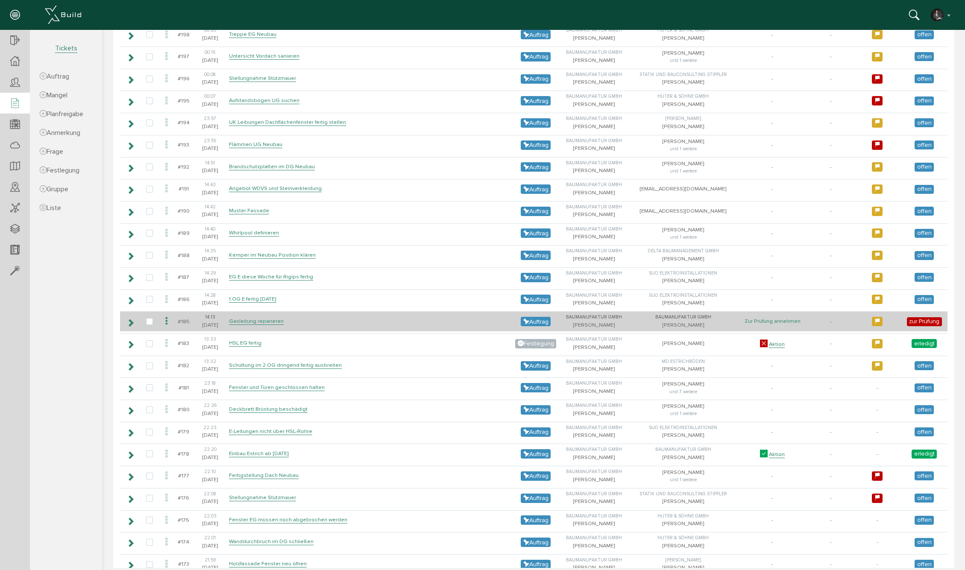
click at [757, 325] on link "Zur Prüfung annehmen" at bounding box center [772, 321] width 56 height 7
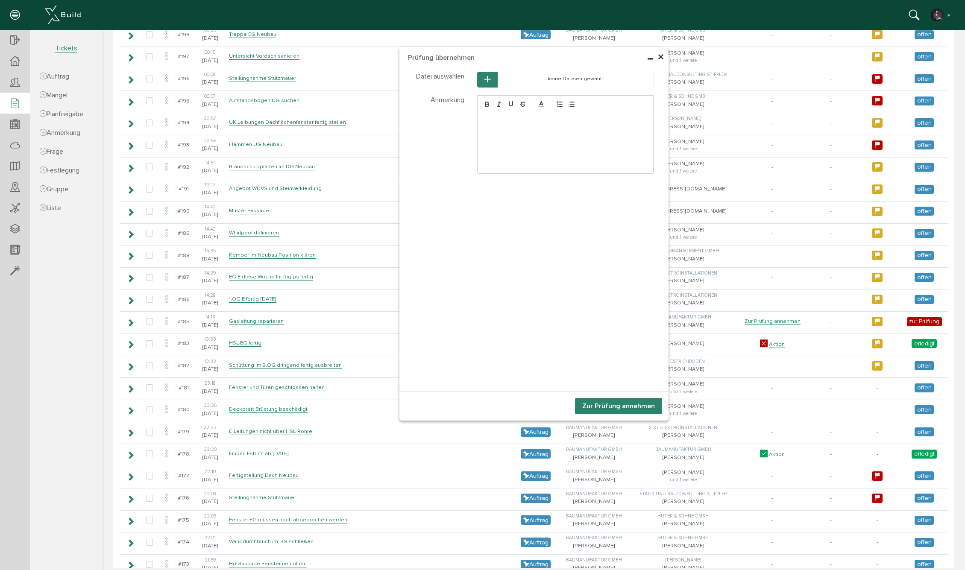
click at [486, 75] on button "button" at bounding box center [487, 80] width 20 height 16
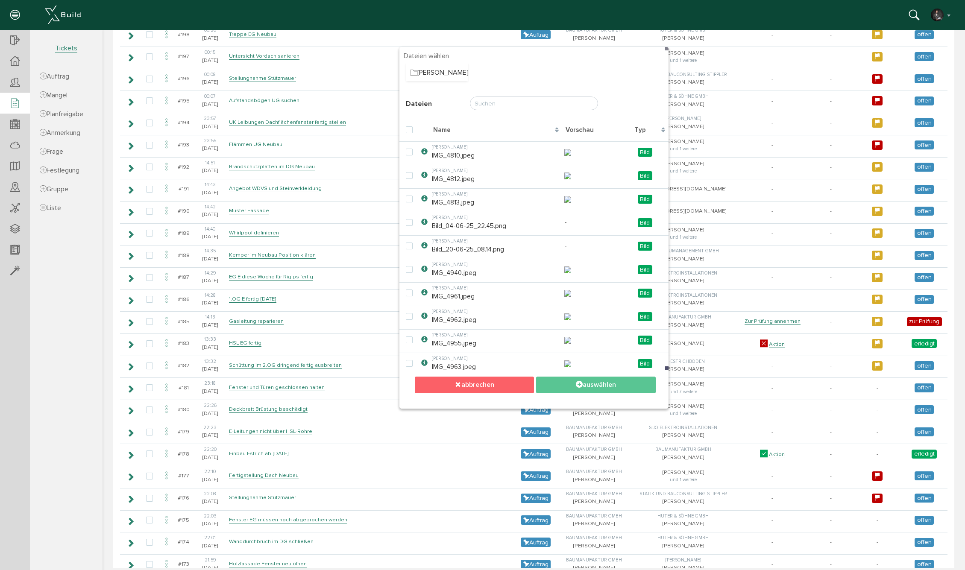
click at [465, 389] on button "abbrechen" at bounding box center [474, 385] width 119 height 17
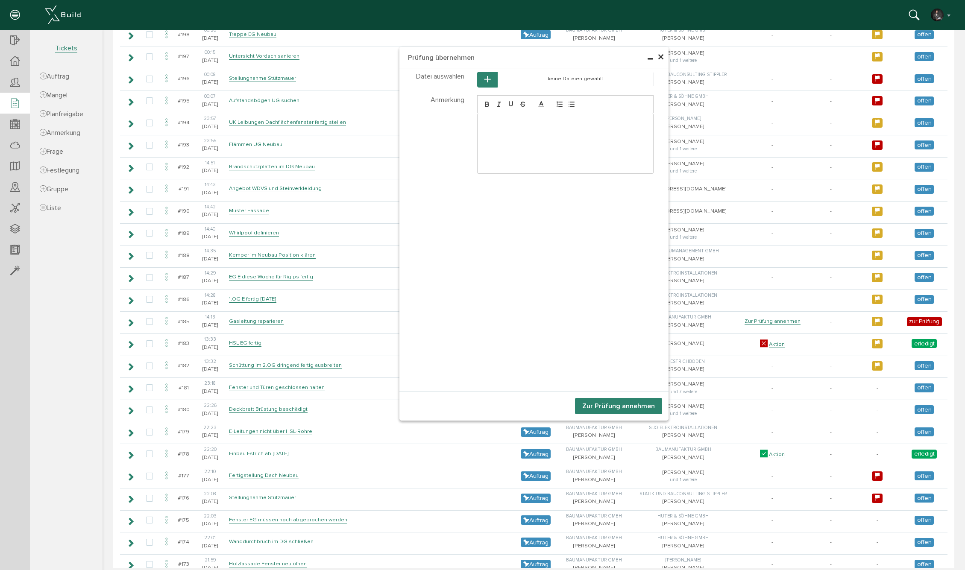
click at [489, 78] on icon "button" at bounding box center [487, 79] width 6 height 7
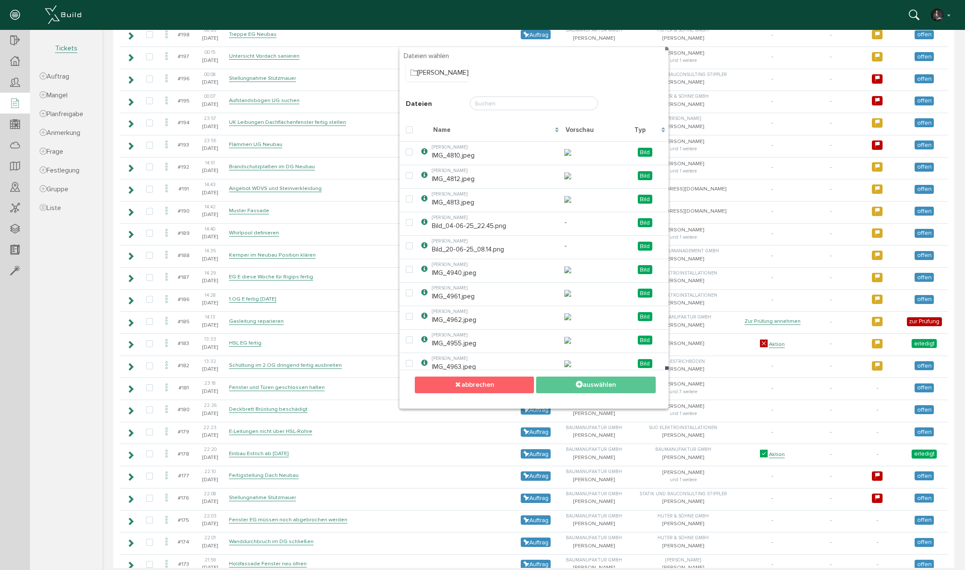
click at [517, 384] on button "abbrechen" at bounding box center [474, 385] width 119 height 17
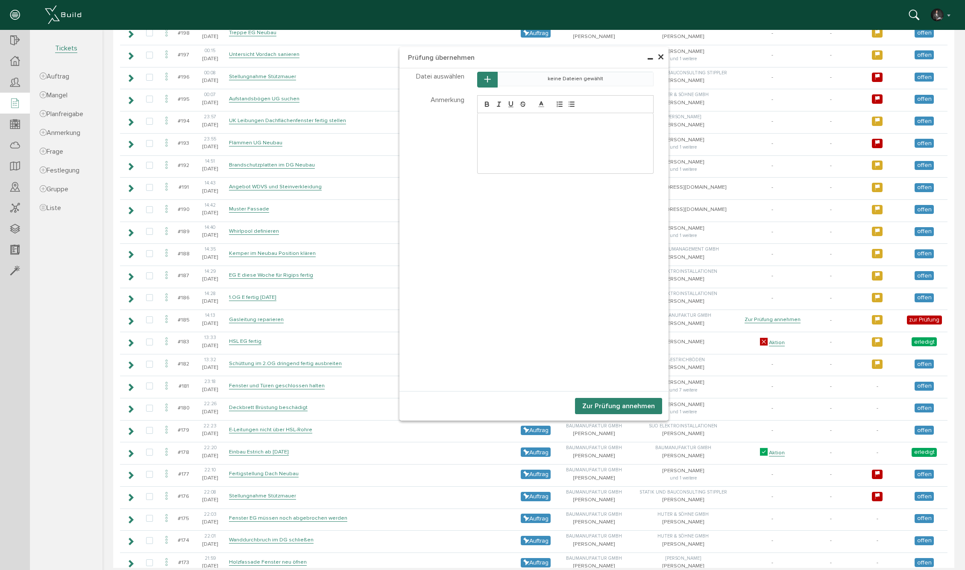
scroll to position [165, 0]
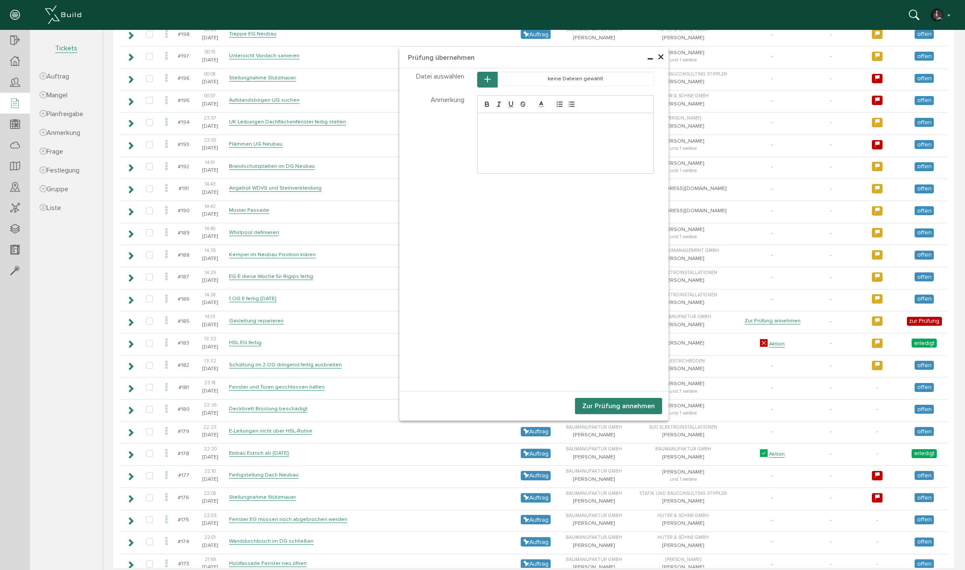
click at [663, 58] on span "×" at bounding box center [660, 57] width 7 height 17
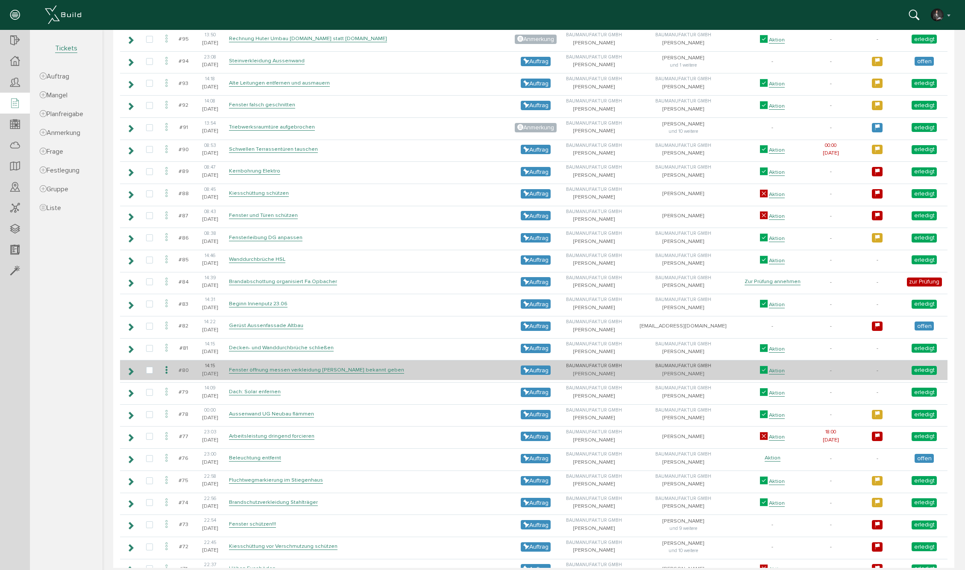
scroll to position [2299, 0]
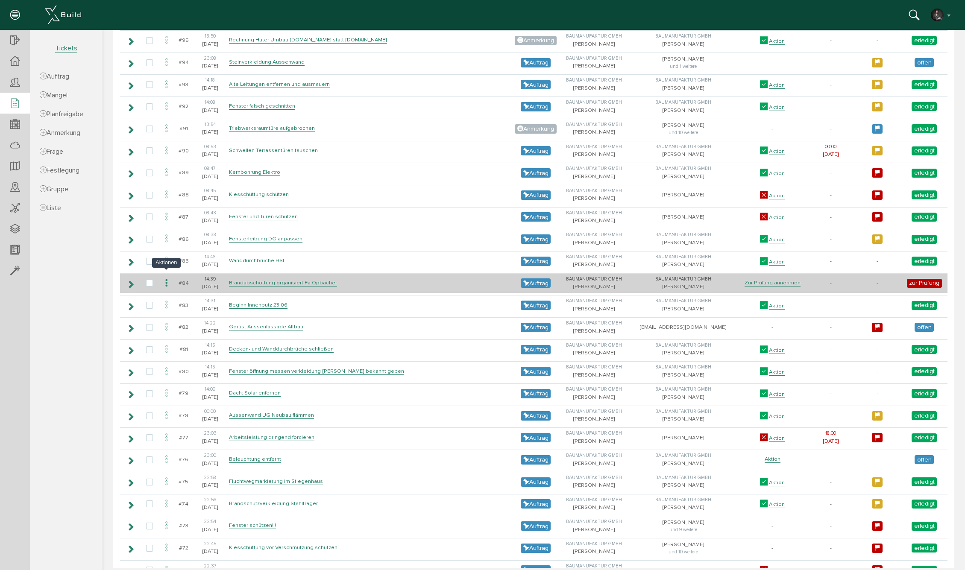
click at [167, 278] on icon at bounding box center [166, 284] width 10 height 12
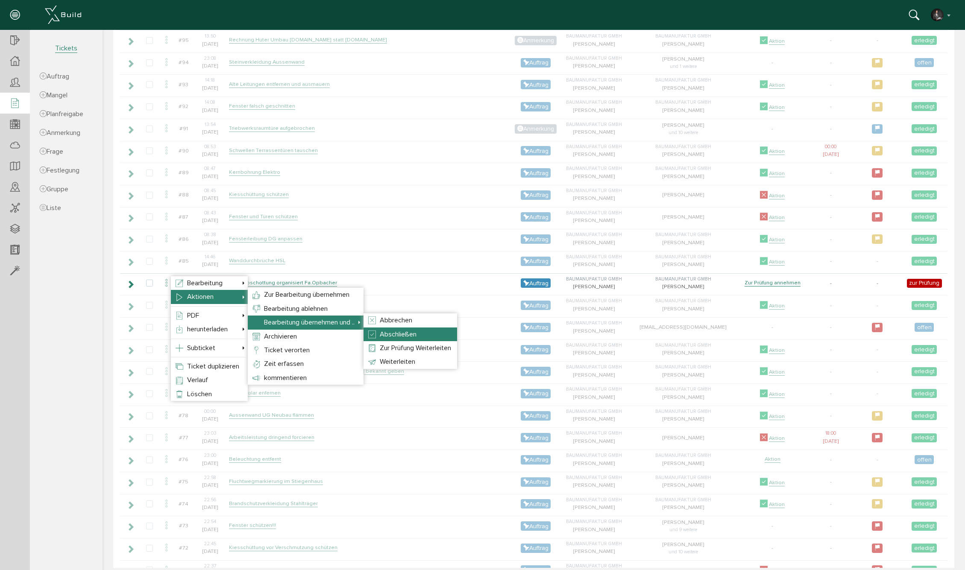
click at [408, 333] on span "Abschließen" at bounding box center [398, 334] width 37 height 9
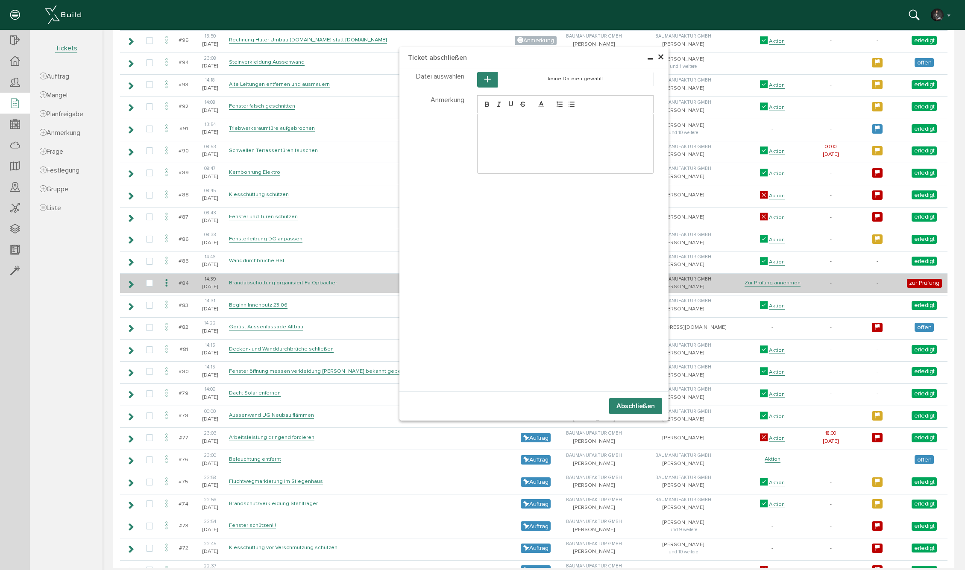
scroll to position [2298, 0]
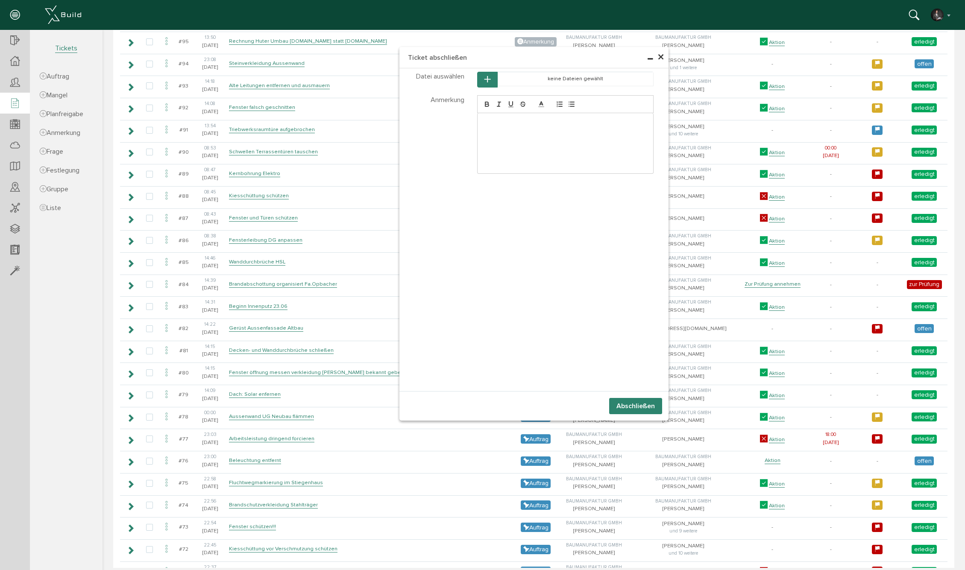
click at [628, 401] on button "Abschließen" at bounding box center [635, 406] width 53 height 16
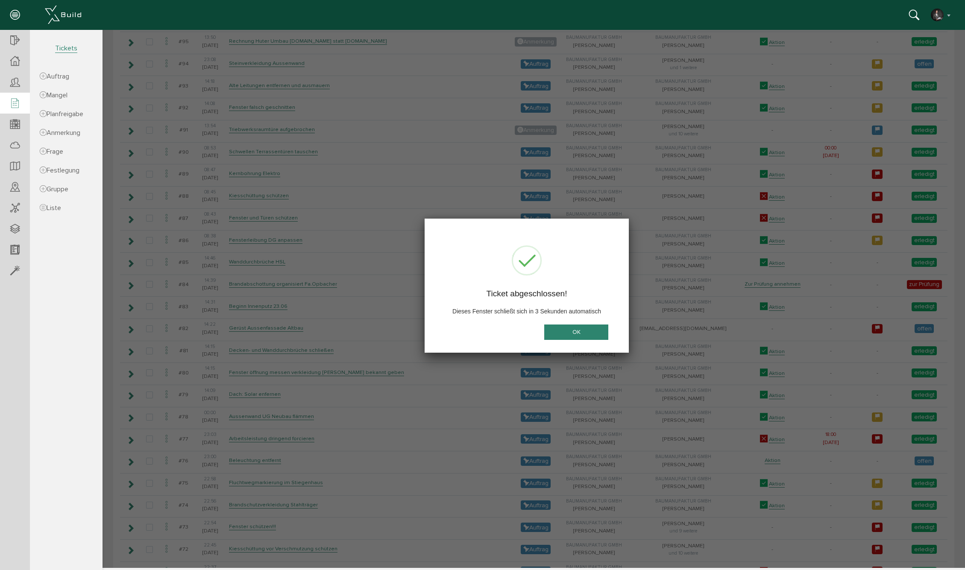
click at [586, 334] on button "OK" at bounding box center [576, 333] width 64 height 16
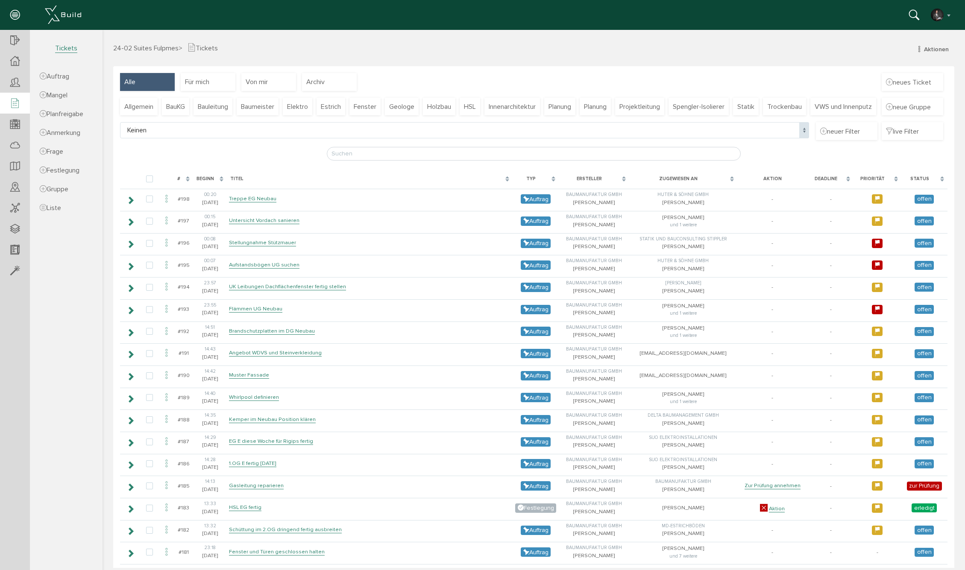
scroll to position [0, 0]
click at [247, 138] on span "Keinen" at bounding box center [464, 130] width 689 height 16
select select "FI-681132a8c67ae0.61492938"
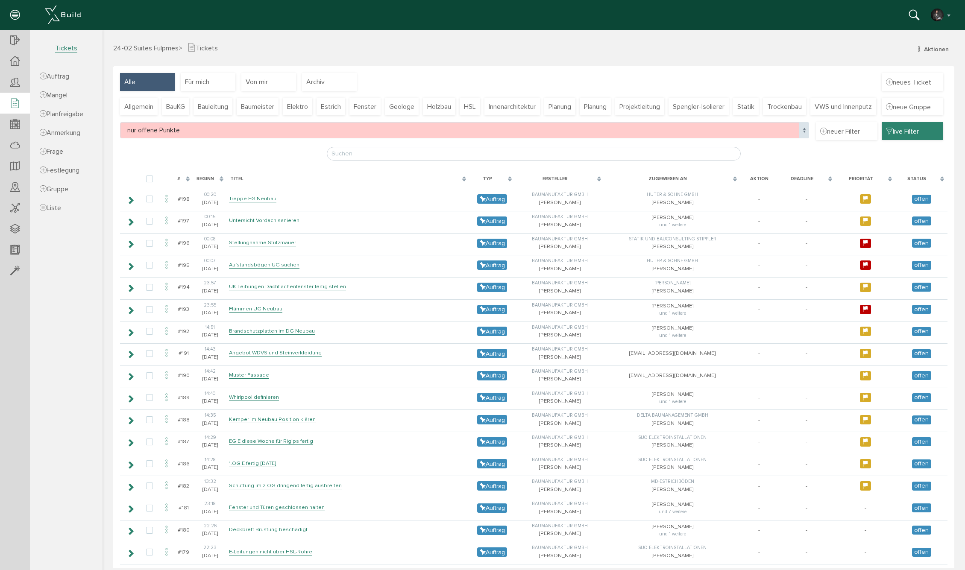
click at [893, 136] on span "live Filter" at bounding box center [902, 130] width 33 height 9
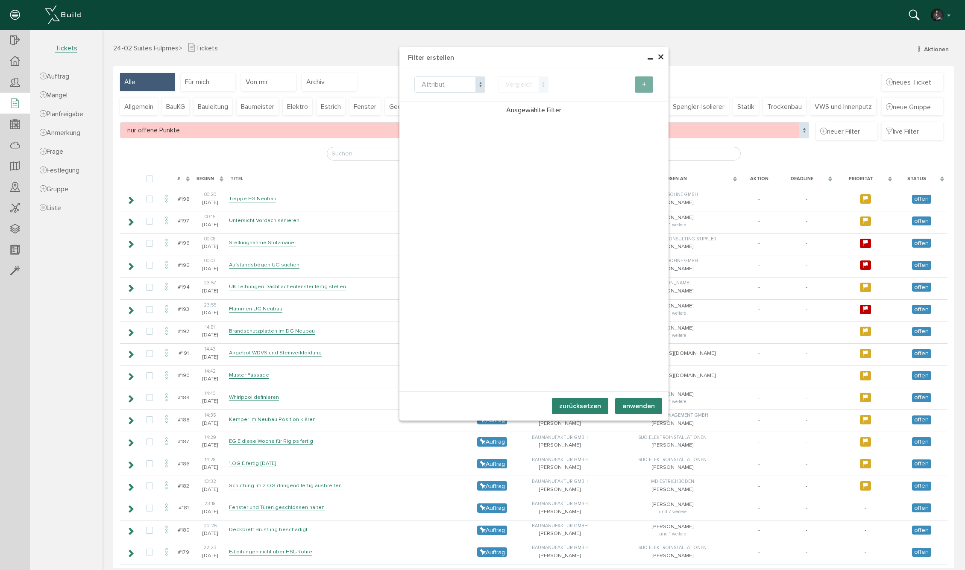
click at [468, 84] on span "Attribut" at bounding box center [449, 84] width 71 height 16
select select "state"
click at [539, 92] on span at bounding box center [543, 84] width 10 height 16
select select "eq"
click at [592, 88] on span "offen" at bounding box center [596, 84] width 71 height 16
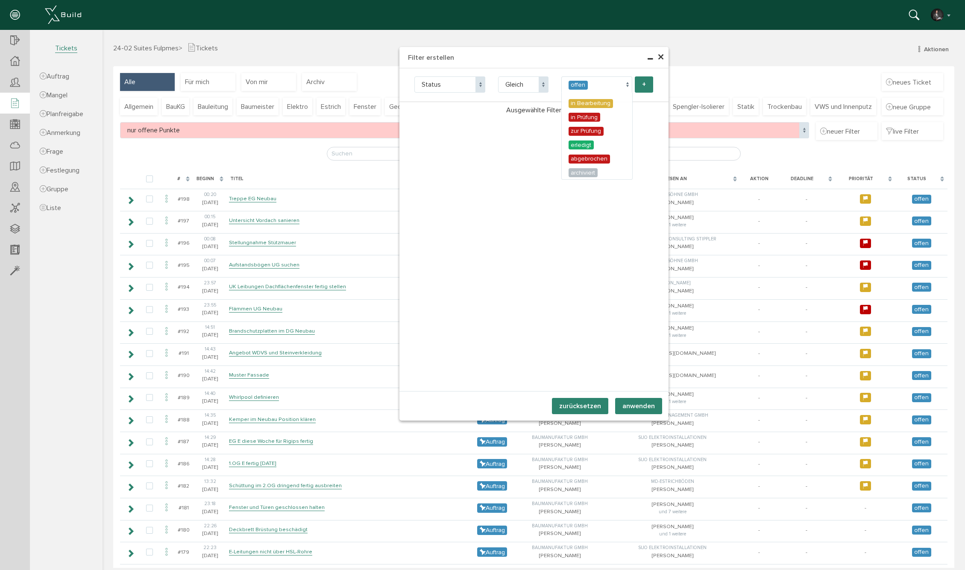
select select "6"
click at [647, 82] on button "+" at bounding box center [644, 84] width 18 height 16
select select "state"
select select "6"
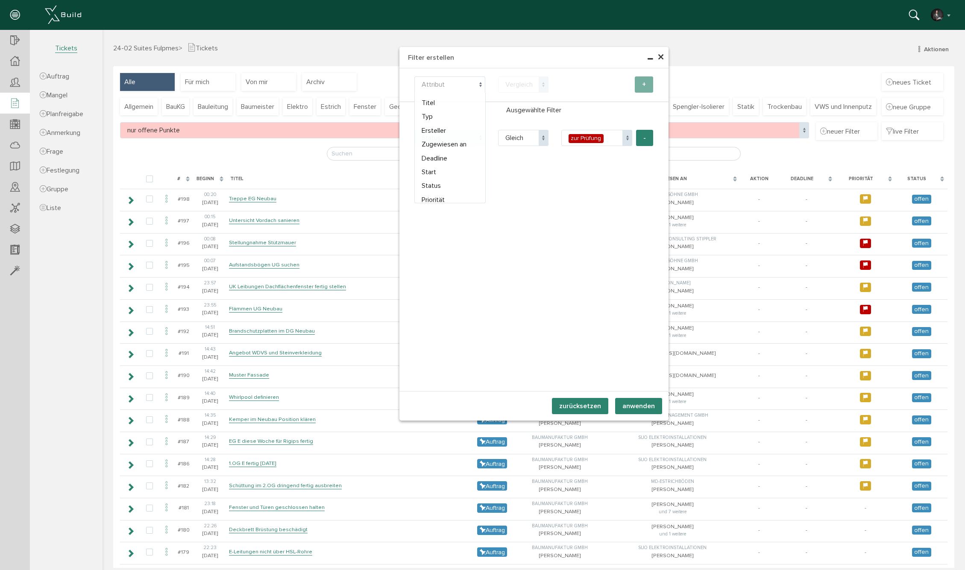
click at [445, 81] on span "Attribut" at bounding box center [449, 84] width 71 height 16
click at [532, 83] on span "Vergleich" at bounding box center [518, 84] width 27 height 9
click at [596, 83] on span "offen" at bounding box center [596, 84] width 71 height 16
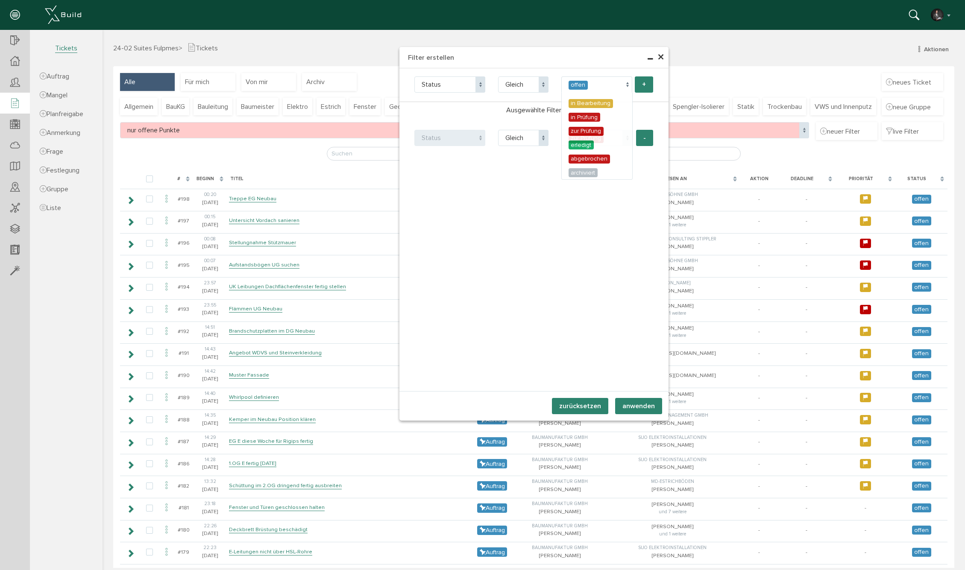
select select "5"
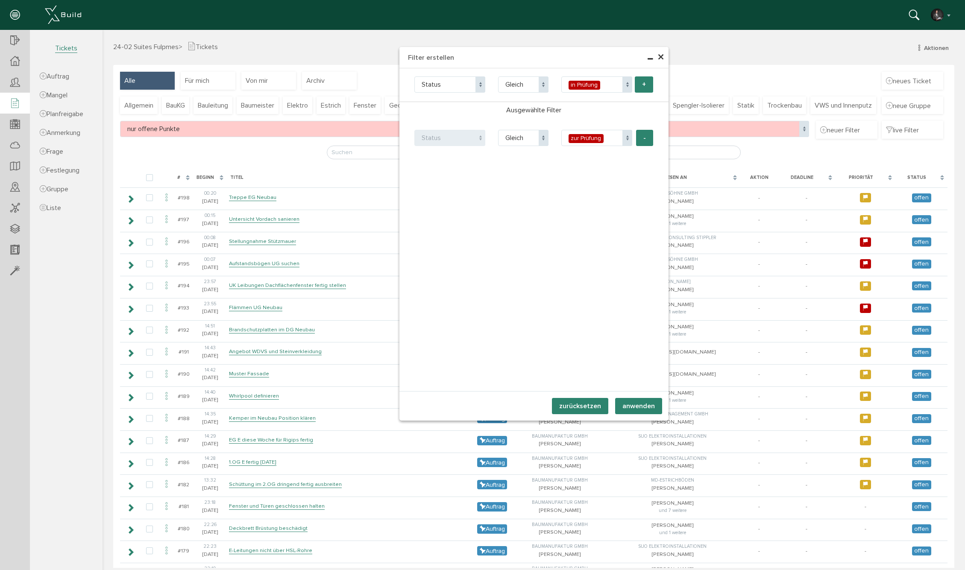
click at [643, 82] on button "+" at bounding box center [644, 84] width 18 height 16
select select "state"
select select "5"
click at [638, 408] on button "anwenden" at bounding box center [638, 406] width 47 height 16
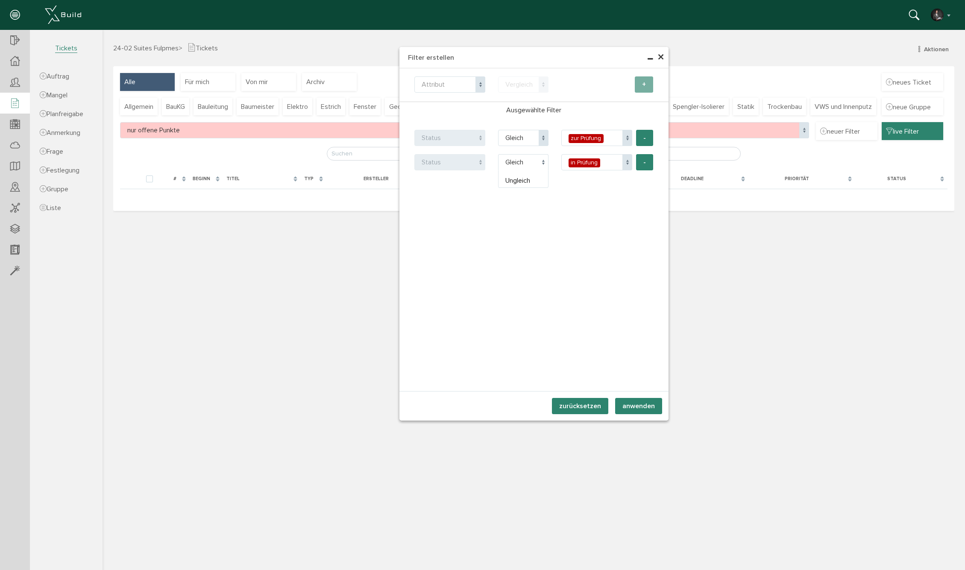
click at [543, 162] on span at bounding box center [543, 162] width 10 height 16
click at [650, 164] on button "-" at bounding box center [644, 162] width 17 height 16
click at [636, 405] on button "anwenden" at bounding box center [638, 406] width 47 height 16
click at [648, 411] on button "anwenden" at bounding box center [638, 406] width 47 height 16
click at [614, 136] on span "zur Prüfung" at bounding box center [596, 138] width 71 height 16
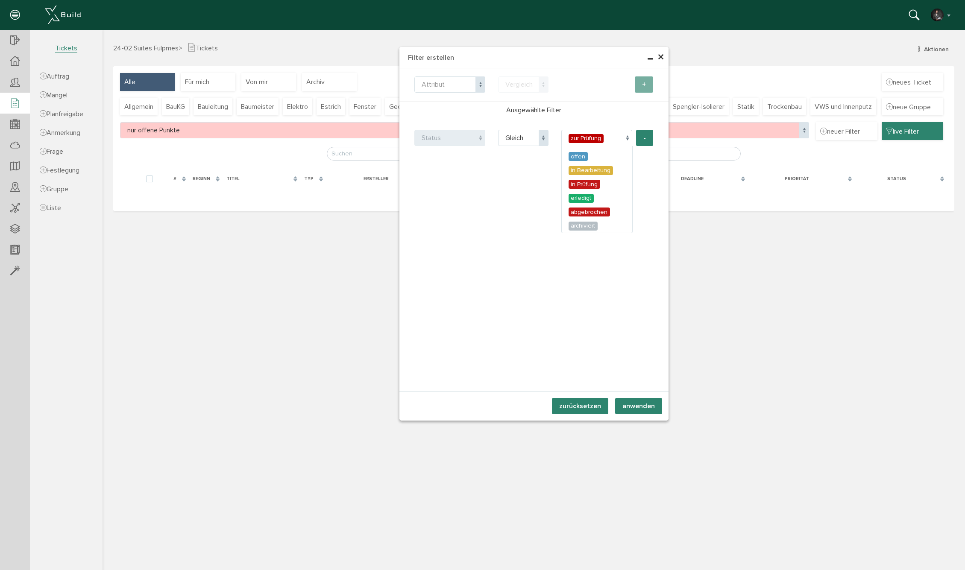
select select "5"
click at [641, 296] on div "Teilnehmer wählen Teilnehmer Filter Name Titel Typ Ersteller Zugewiesen an Dead…" at bounding box center [533, 229] width 269 height 323
click at [643, 404] on button "anwenden" at bounding box center [638, 406] width 47 height 16
click at [185, 161] on div "× Filter erstellen Teilnehmer wählen Teilnehmer Filter Name Titel Typ Ersteller…" at bounding box center [533, 299] width 862 height 538
click at [184, 152] on div "× Filter erstellen Teilnehmer wählen Teilnehmer Filter Name Titel Typ Ersteller…" at bounding box center [533, 299] width 862 height 538
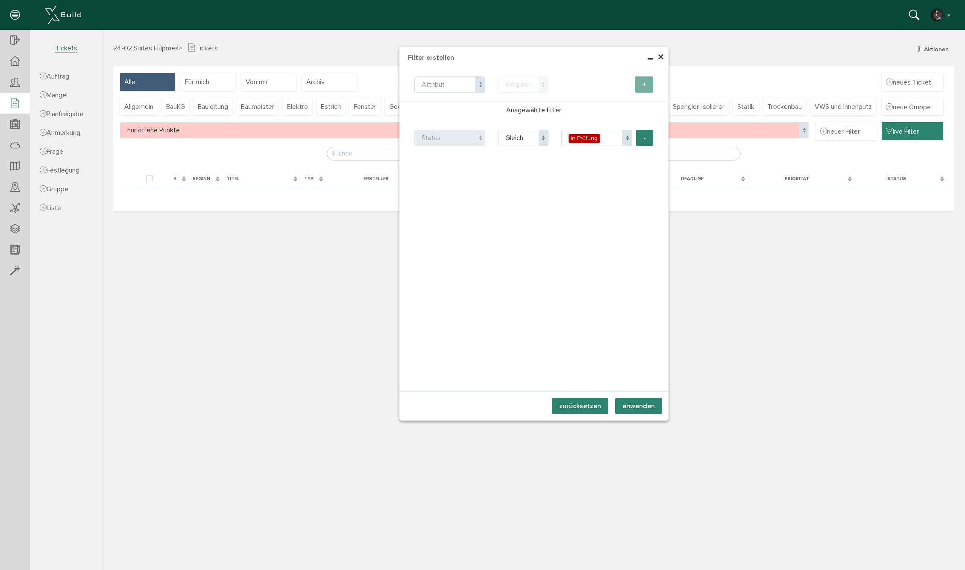
click at [660, 57] on span "×" at bounding box center [660, 57] width 7 height 17
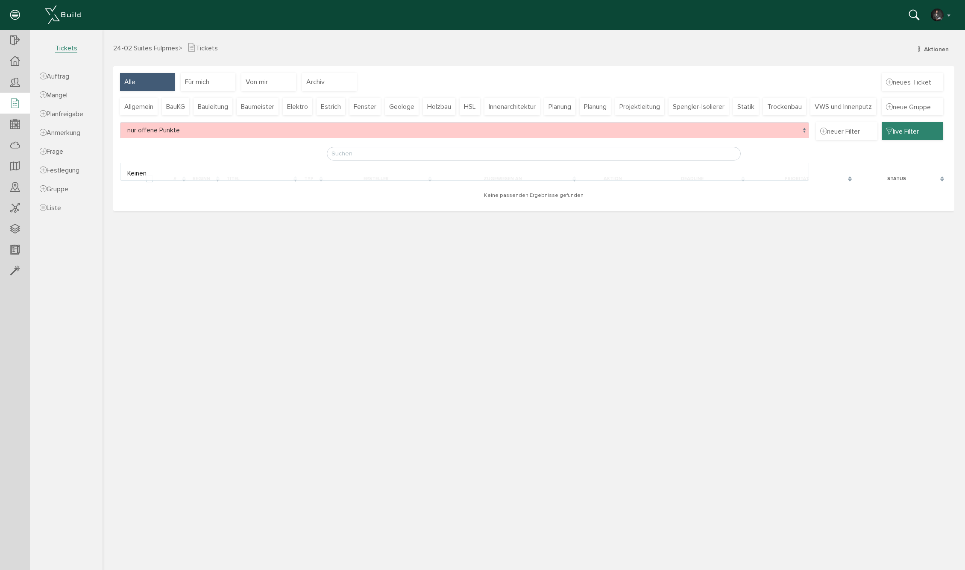
click at [801, 138] on span at bounding box center [804, 130] width 10 height 16
select select
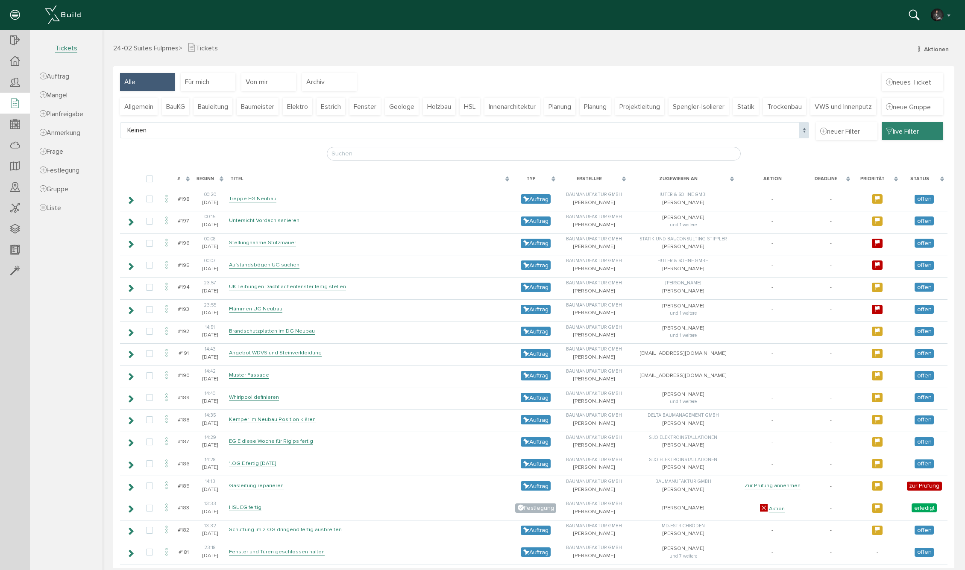
click at [889, 136] on icon at bounding box center [889, 131] width 7 height 9
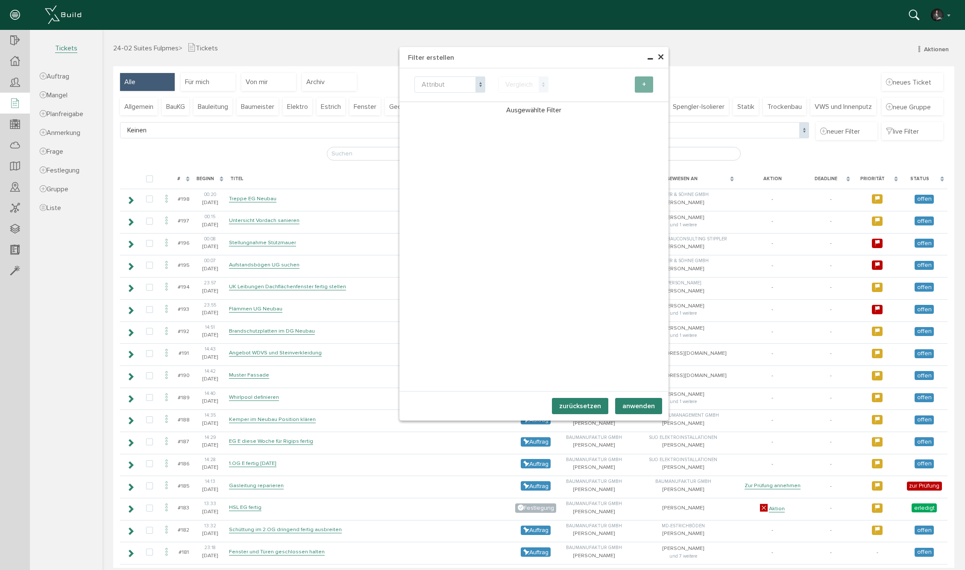
click at [447, 82] on span "Attribut" at bounding box center [449, 84] width 71 height 16
select select "state"
click at [508, 88] on span "Vergleich" at bounding box center [518, 84] width 27 height 9
select select "eq"
click at [609, 79] on span "offen" at bounding box center [596, 84] width 71 height 16
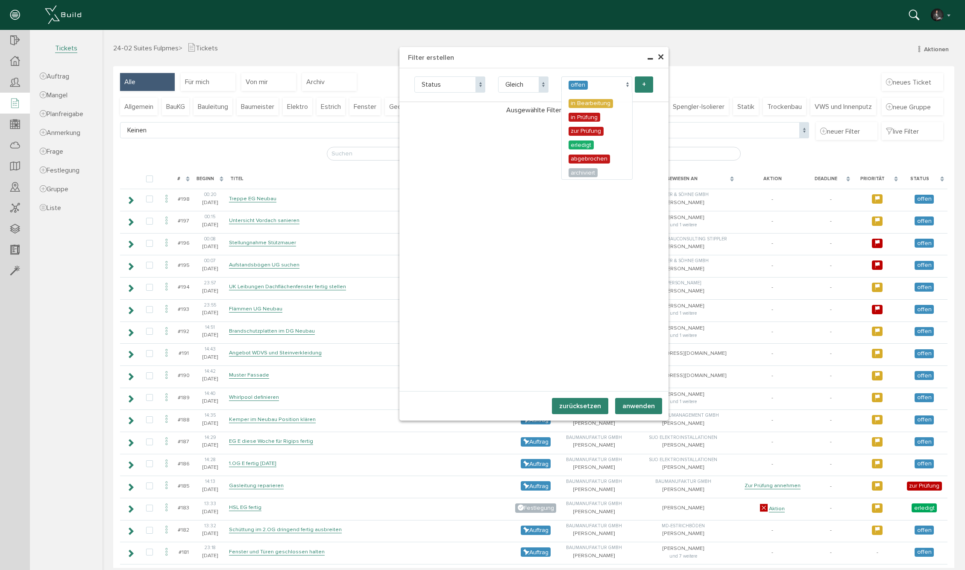
select select "5"
click at [641, 85] on button "+" at bounding box center [644, 84] width 18 height 16
select select "state"
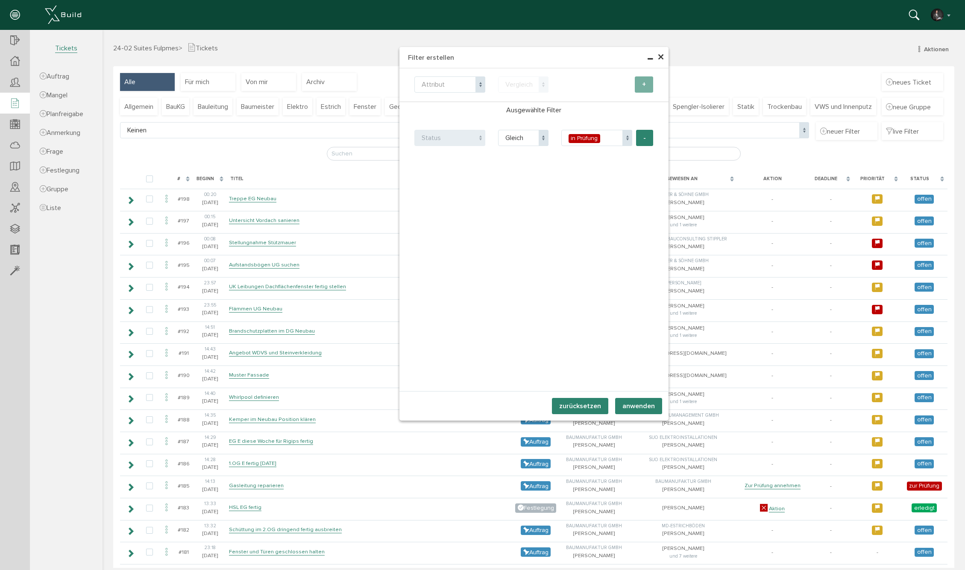
click at [635, 402] on button "anwenden" at bounding box center [638, 406] width 47 height 16
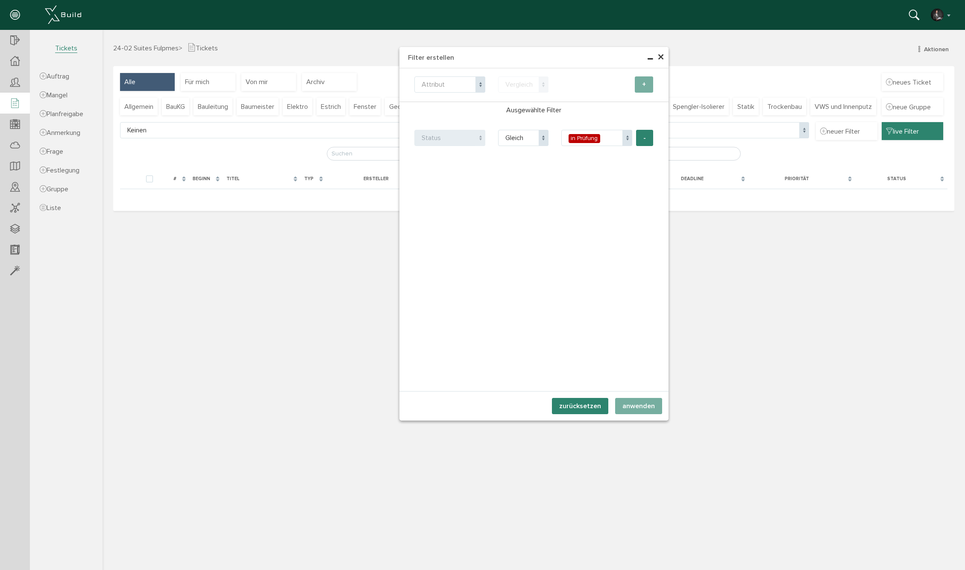
click at [624, 137] on span at bounding box center [627, 138] width 10 height 16
select select "6"
click at [647, 409] on button "anwenden" at bounding box center [638, 406] width 47 height 16
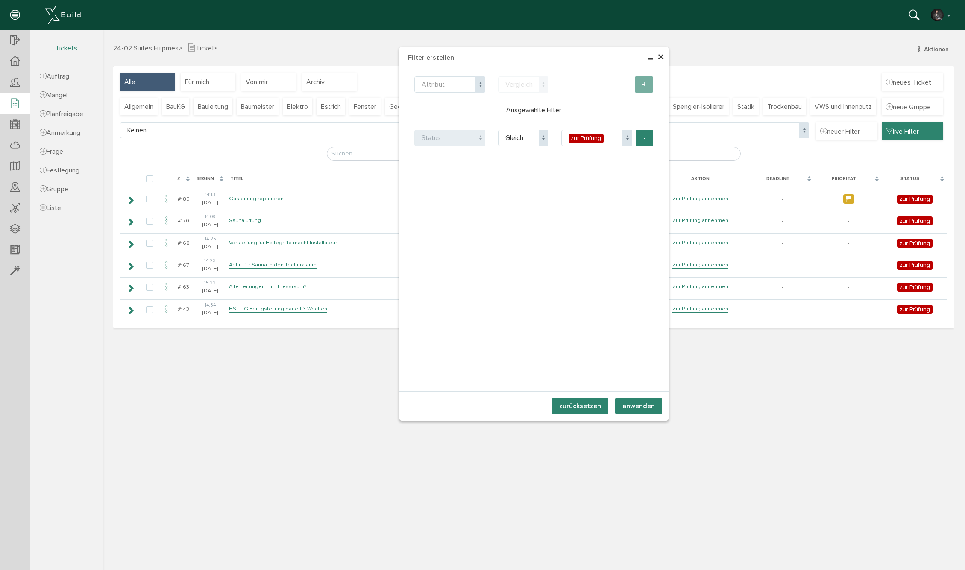
click at [661, 54] on span "×" at bounding box center [660, 57] width 7 height 17
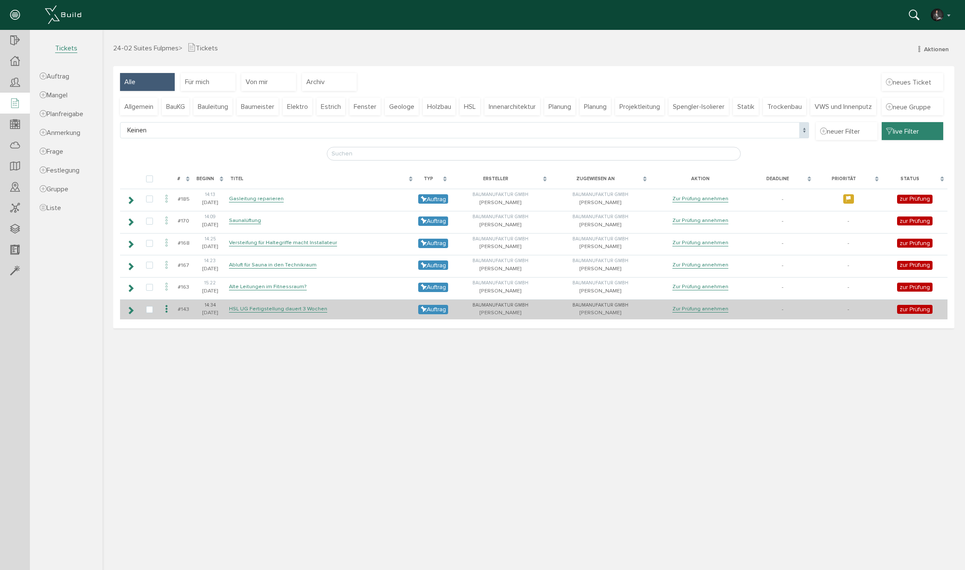
click at [167, 315] on icon at bounding box center [166, 310] width 10 height 12
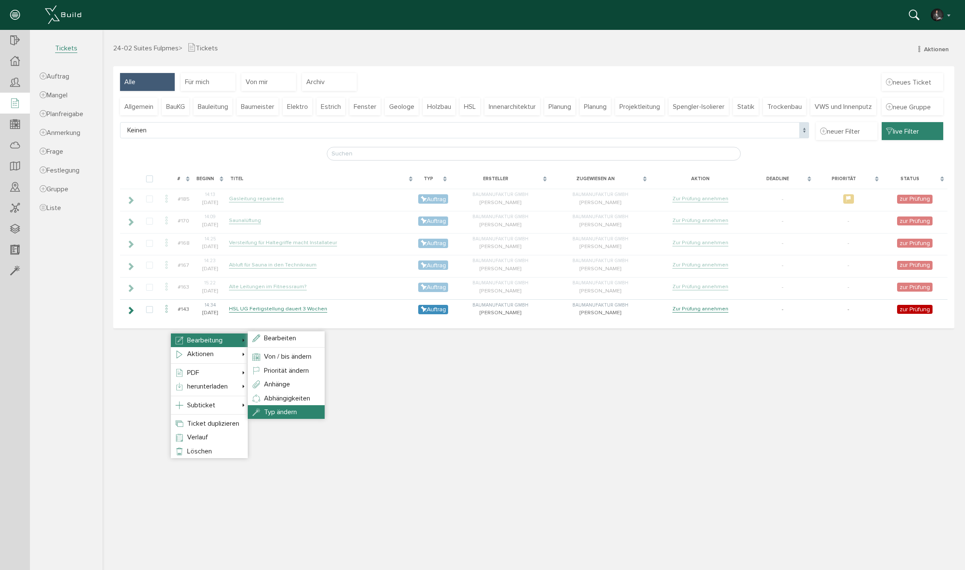
drag, startPoint x: 299, startPoint y: 406, endPoint x: 345, endPoint y: 406, distance: 46.1
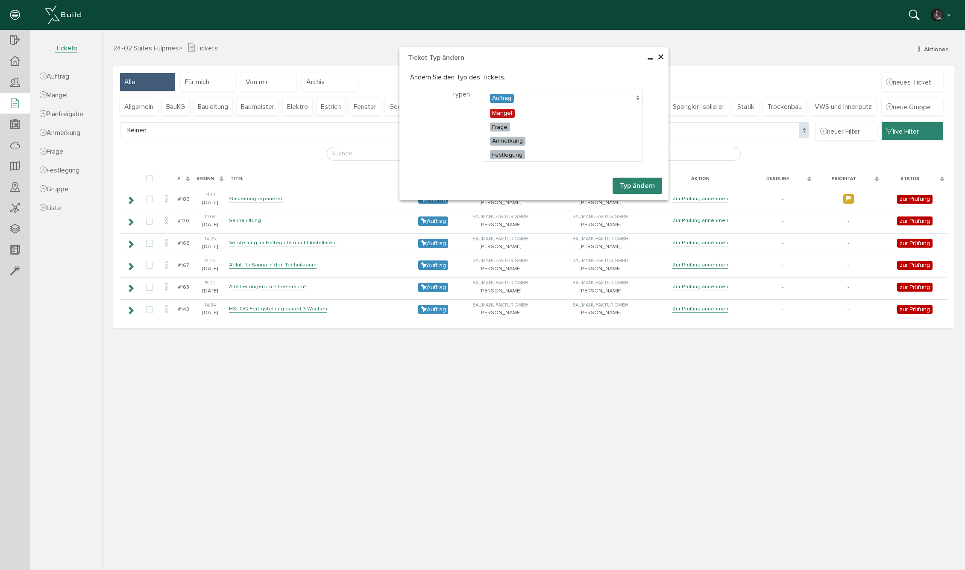
click at [535, 97] on span "Auftrag" at bounding box center [563, 98] width 160 height 16
select select "5"
click at [640, 183] on button "Typ ändern" at bounding box center [637, 186] width 50 height 16
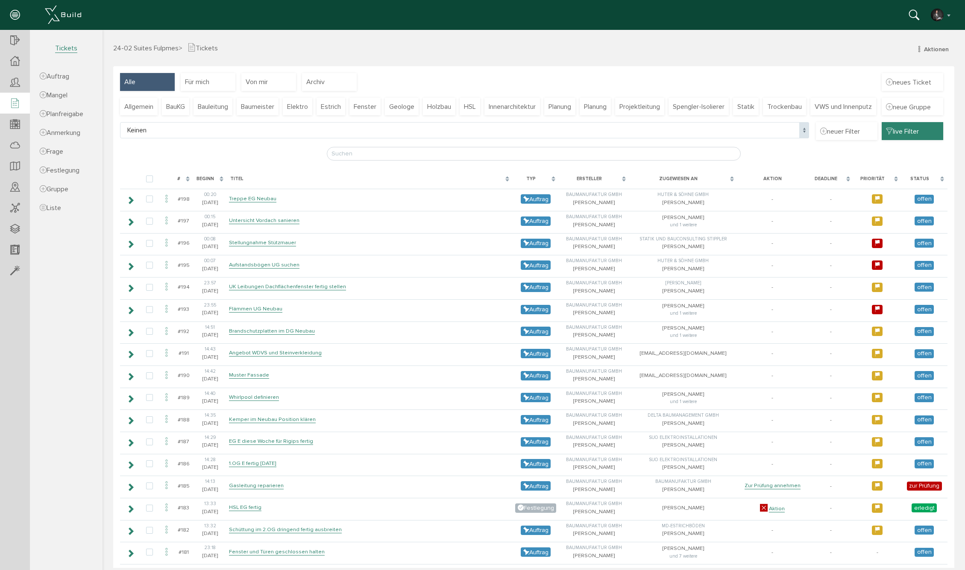
click at [937, 140] on div "live Filter" at bounding box center [911, 131] width 61 height 18
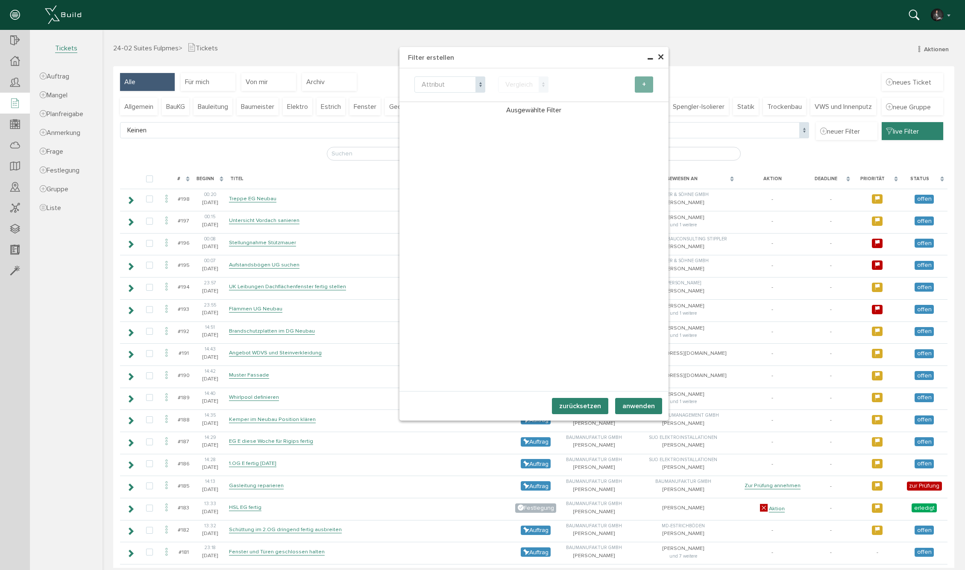
click at [628, 406] on button "anwenden" at bounding box center [638, 406] width 47 height 16
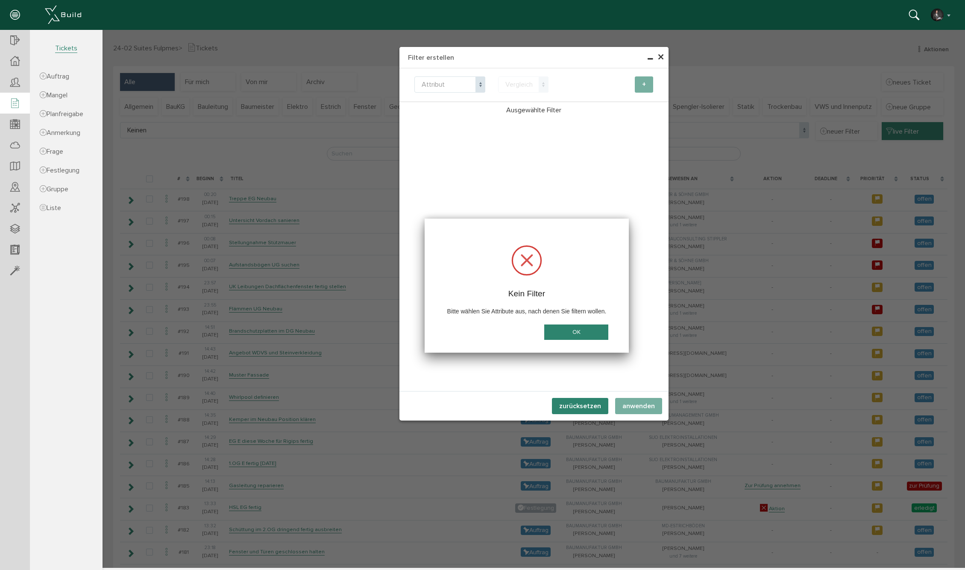
click at [591, 329] on button "OK" at bounding box center [576, 333] width 64 height 16
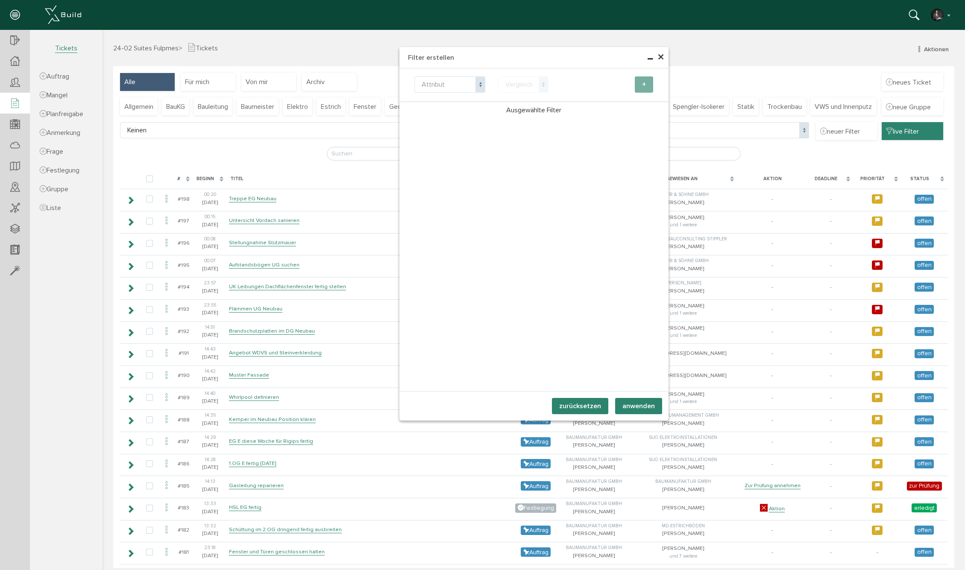
click at [661, 54] on span "×" at bounding box center [660, 57] width 7 height 17
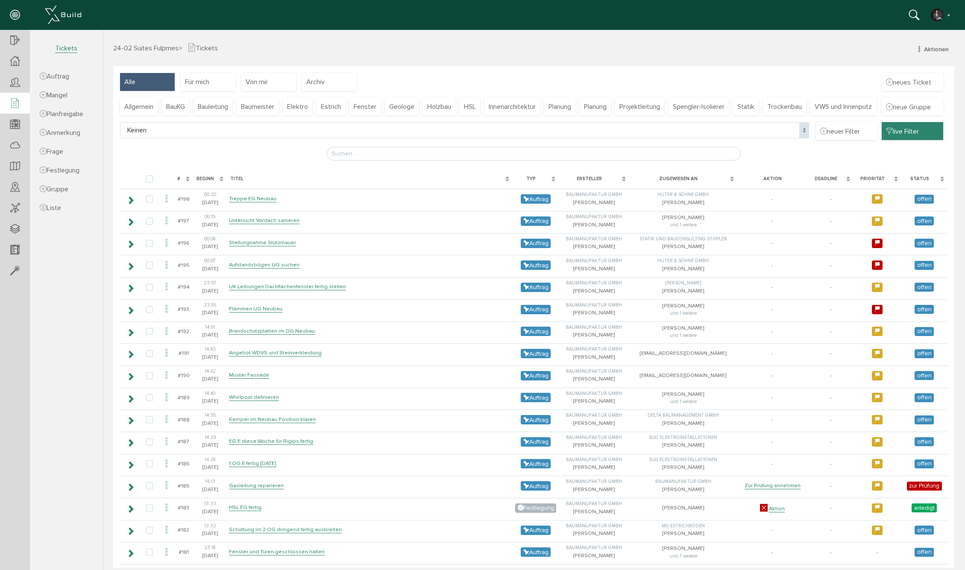
click at [908, 136] on span "live Filter" at bounding box center [902, 130] width 33 height 9
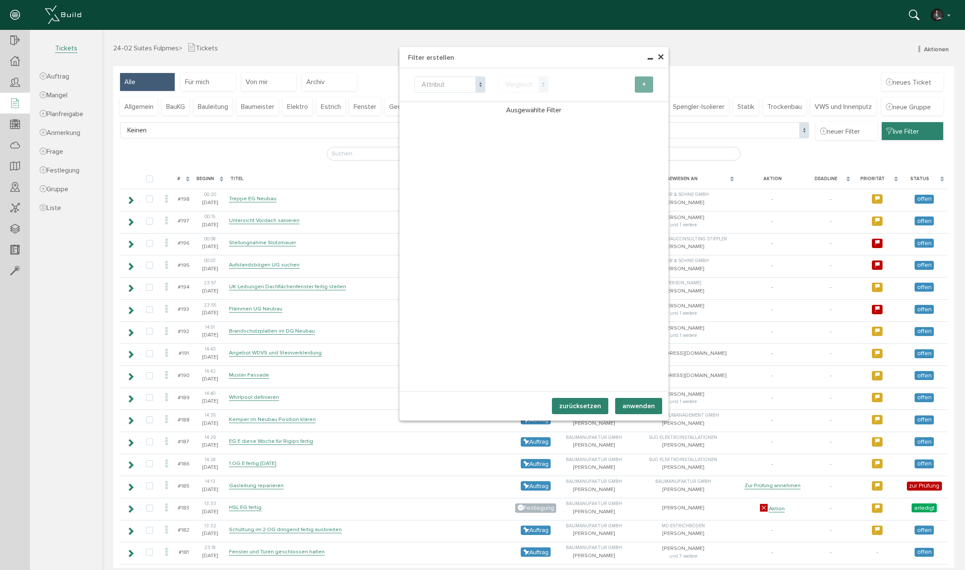
click at [659, 53] on span "×" at bounding box center [660, 57] width 7 height 17
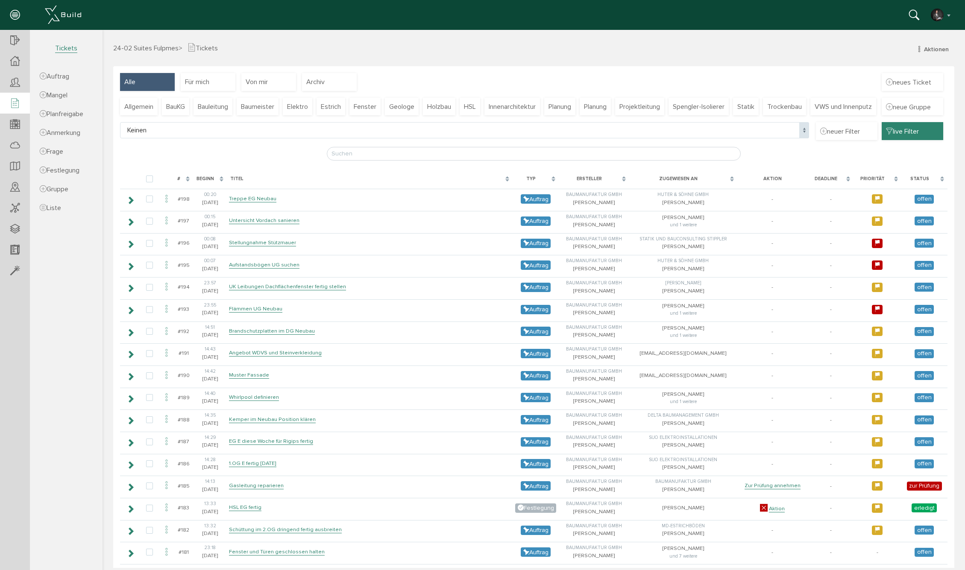
click at [942, 187] on div "Status" at bounding box center [924, 179] width 46 height 16
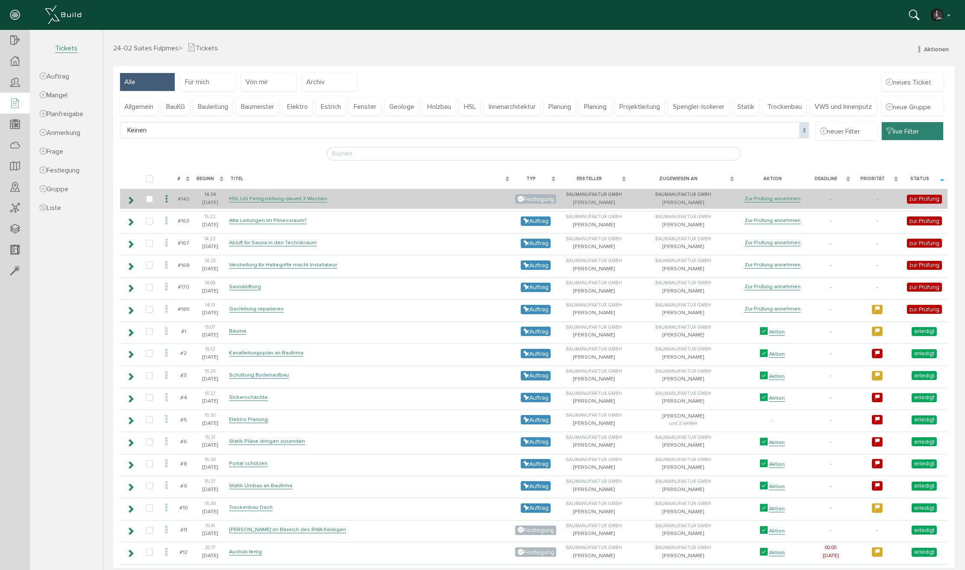
click at [167, 205] on icon at bounding box center [166, 199] width 10 height 12
click at [766, 202] on link "Zur Prüfung annehmen" at bounding box center [772, 198] width 56 height 7
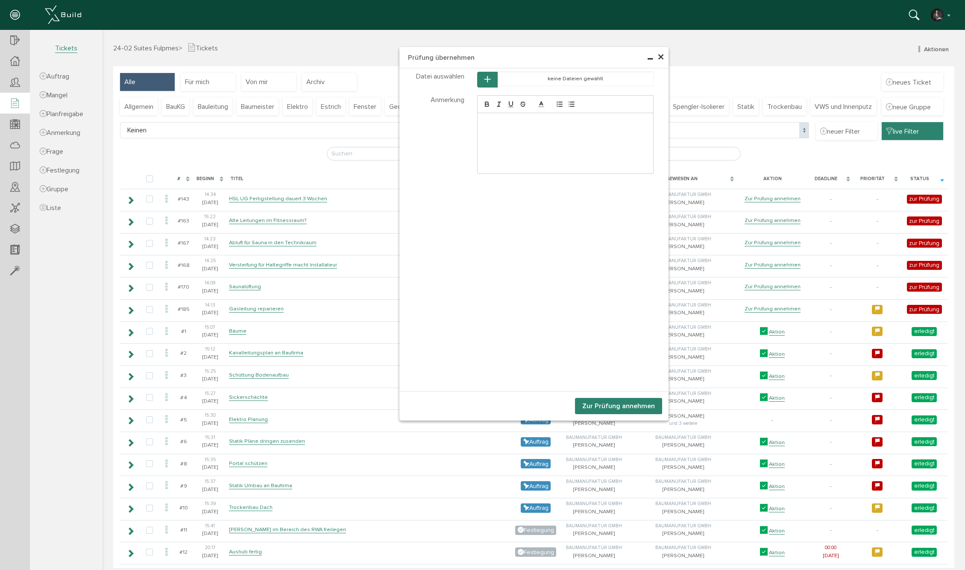
click at [635, 404] on button "Zur Prüfung annehmen" at bounding box center [618, 406] width 87 height 16
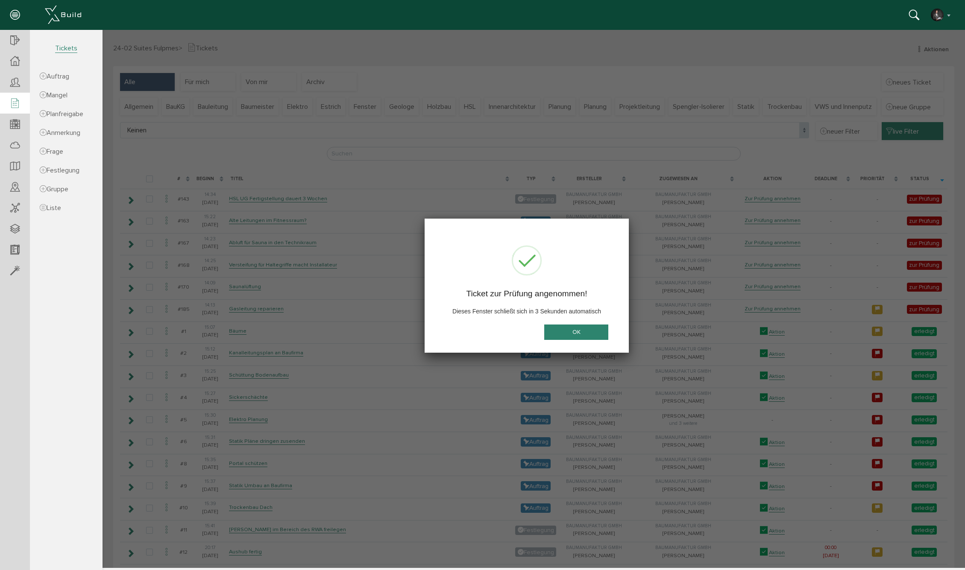
click at [561, 334] on button "OK" at bounding box center [576, 333] width 64 height 16
